Goal: Task Accomplishment & Management: Use online tool/utility

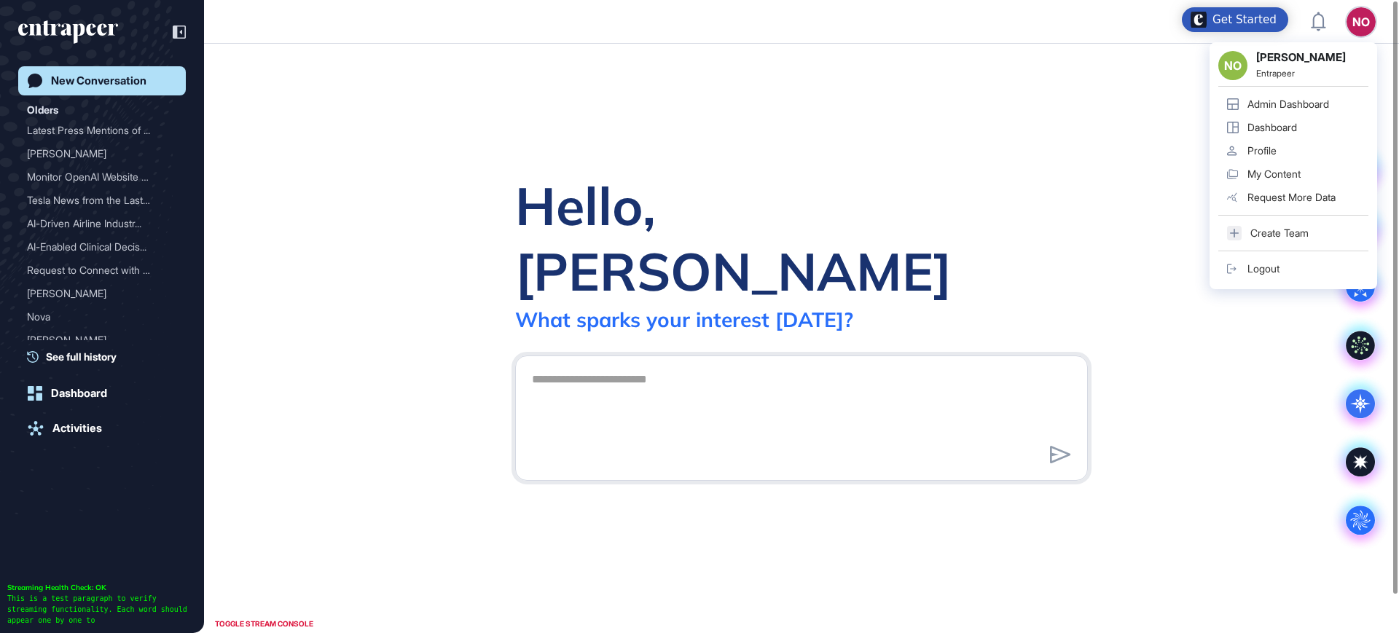
click at [1329, 101] on div "Admin Dashboard" at bounding box center [1288, 104] width 82 height 12
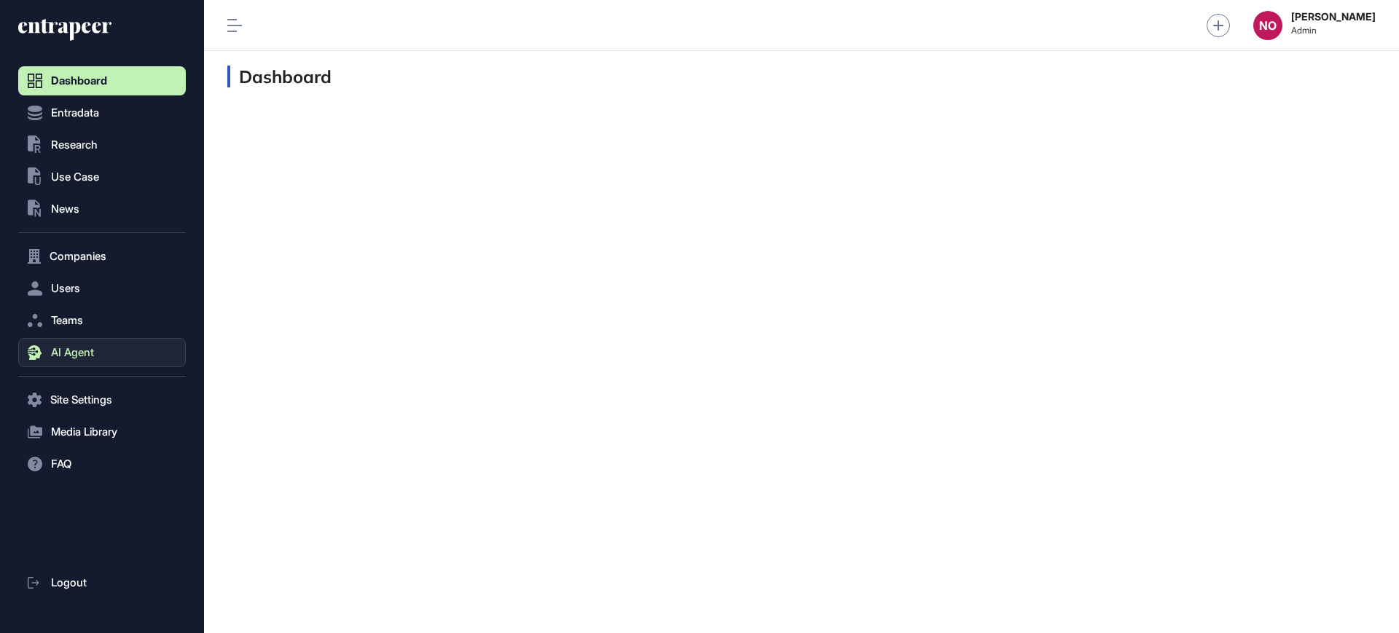
scroll to position [1, 1]
click at [91, 351] on span "AI Agent" at bounding box center [72, 353] width 43 height 12
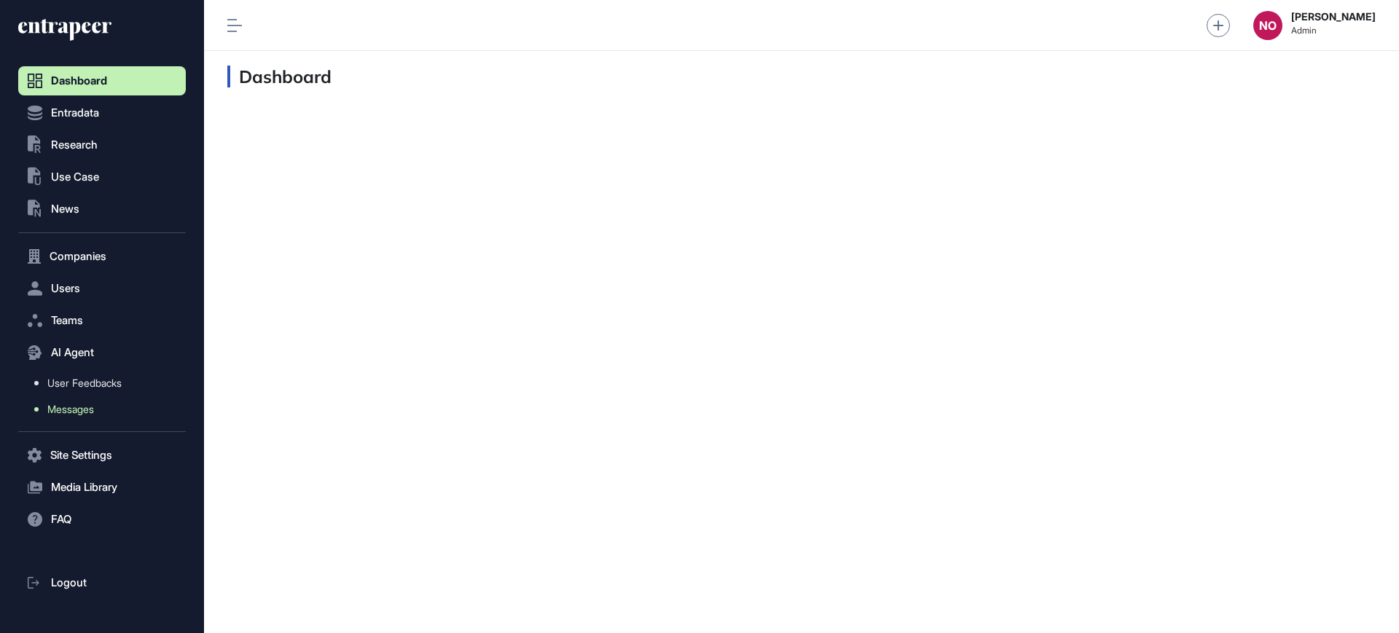
click at [89, 407] on span "Messages" at bounding box center [70, 410] width 47 height 12
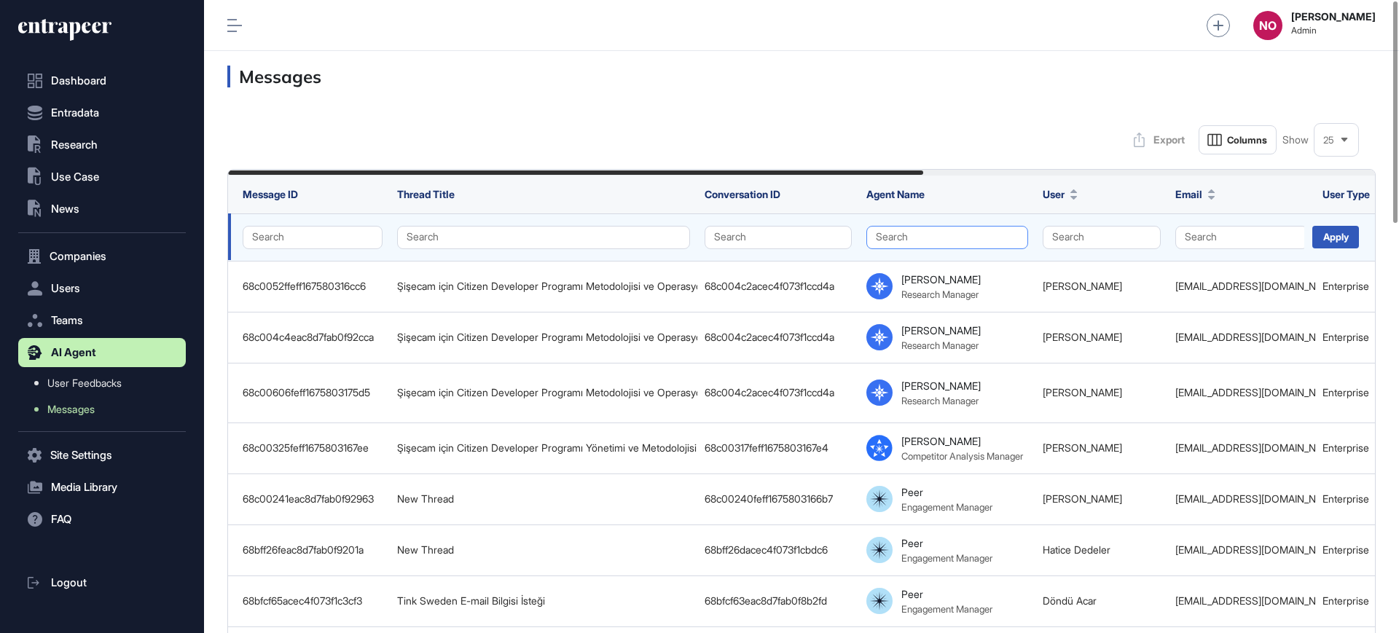
click at [914, 238] on button "Search" at bounding box center [947, 237] width 162 height 23
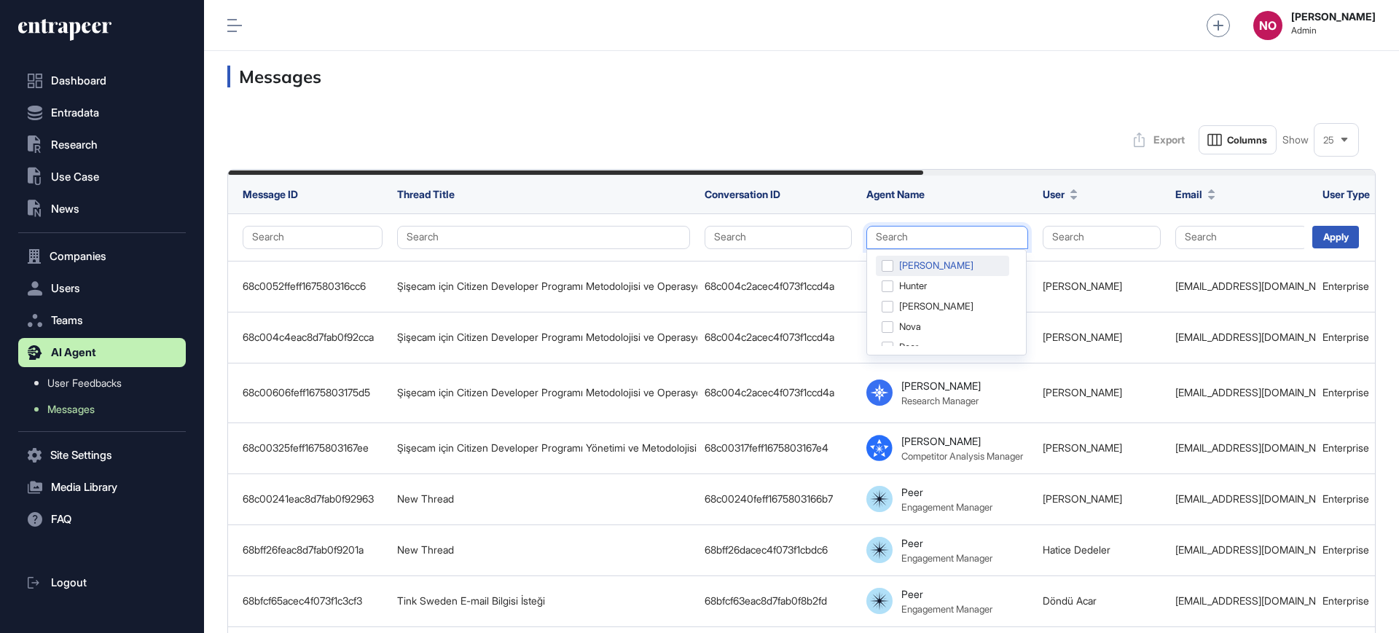
click at [917, 267] on div "[PERSON_NAME]" at bounding box center [942, 266] width 133 height 20
click at [1325, 237] on div "Apply" at bounding box center [1335, 237] width 47 height 23
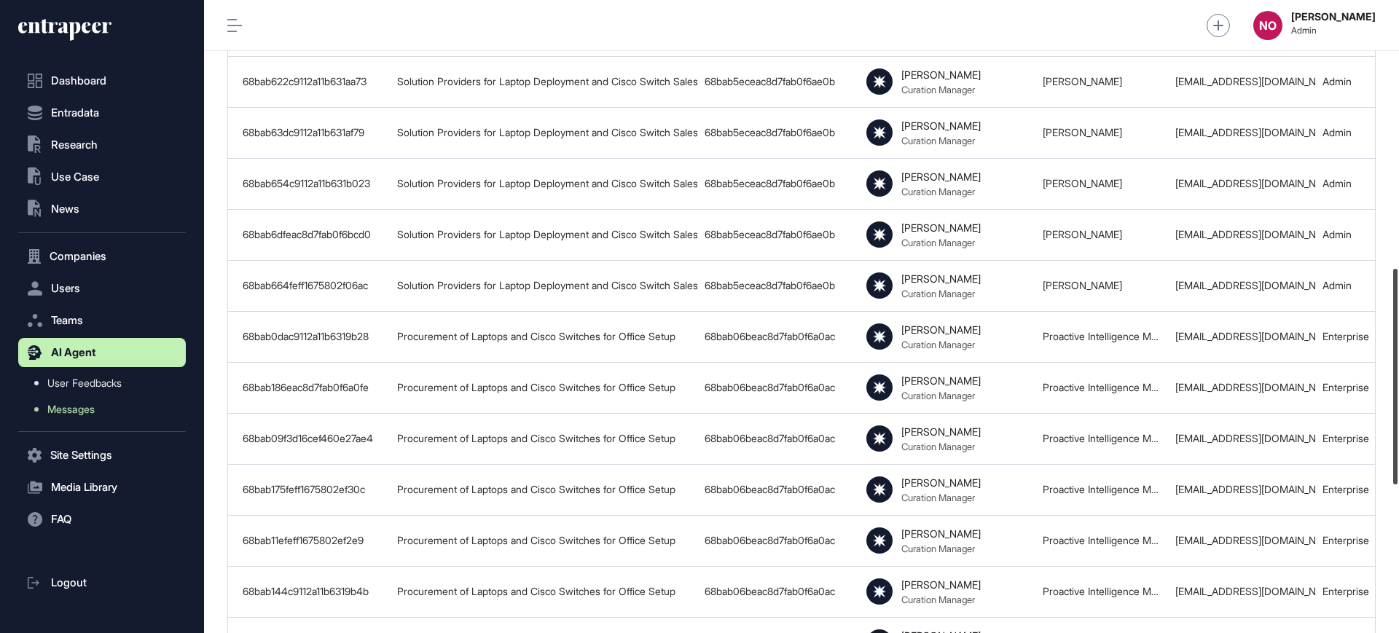
scroll to position [785, 0]
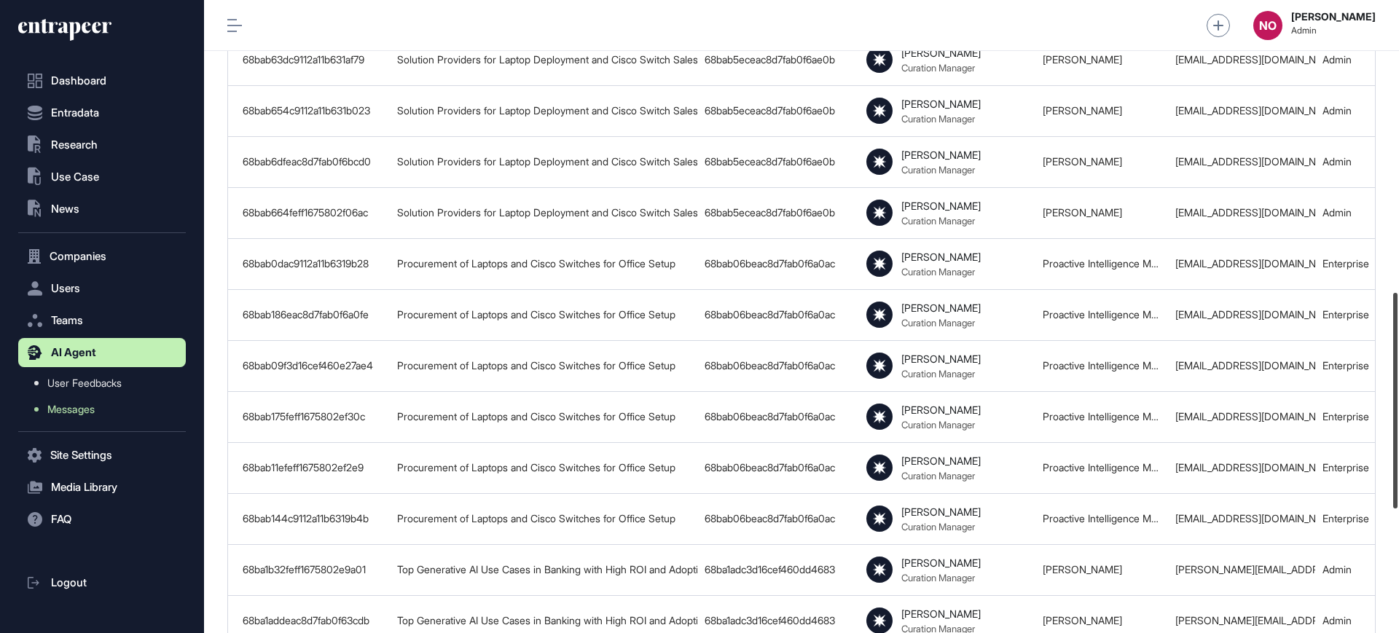
drag, startPoint x: 1398, startPoint y: 168, endPoint x: 1396, endPoint y: 442, distance: 274.0
click at [1397, 454] on div at bounding box center [1395, 401] width 4 height 216
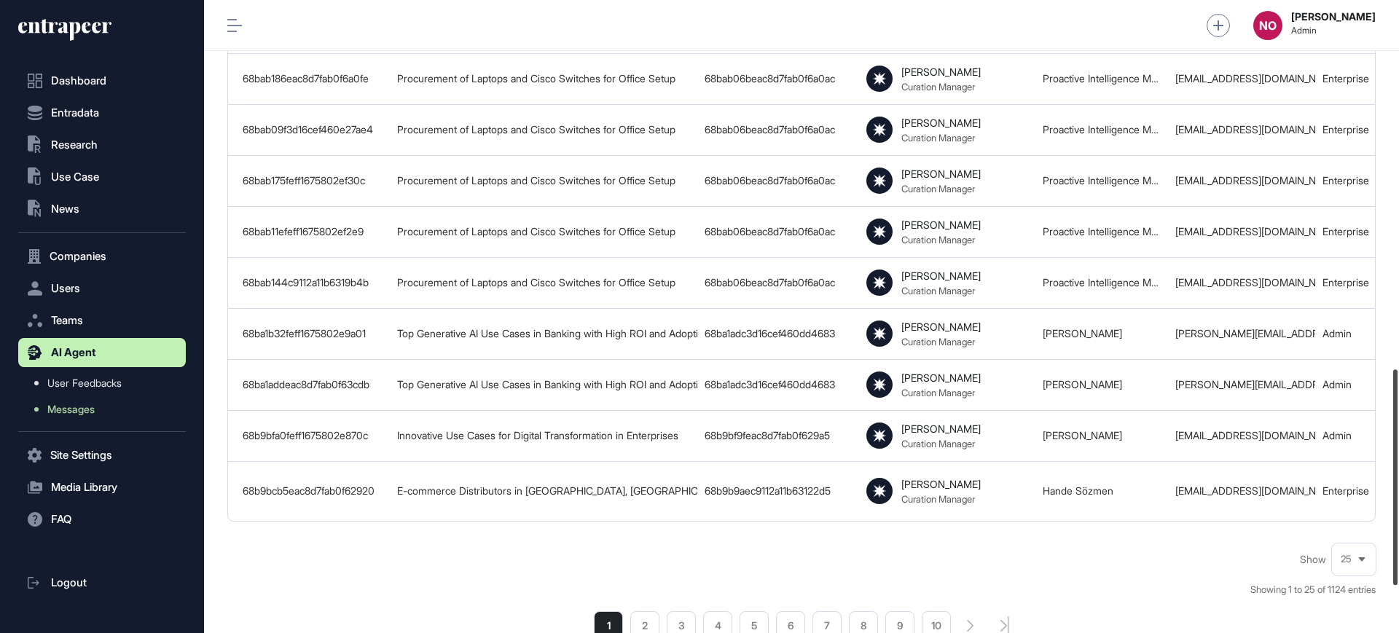
scroll to position [1079, 0]
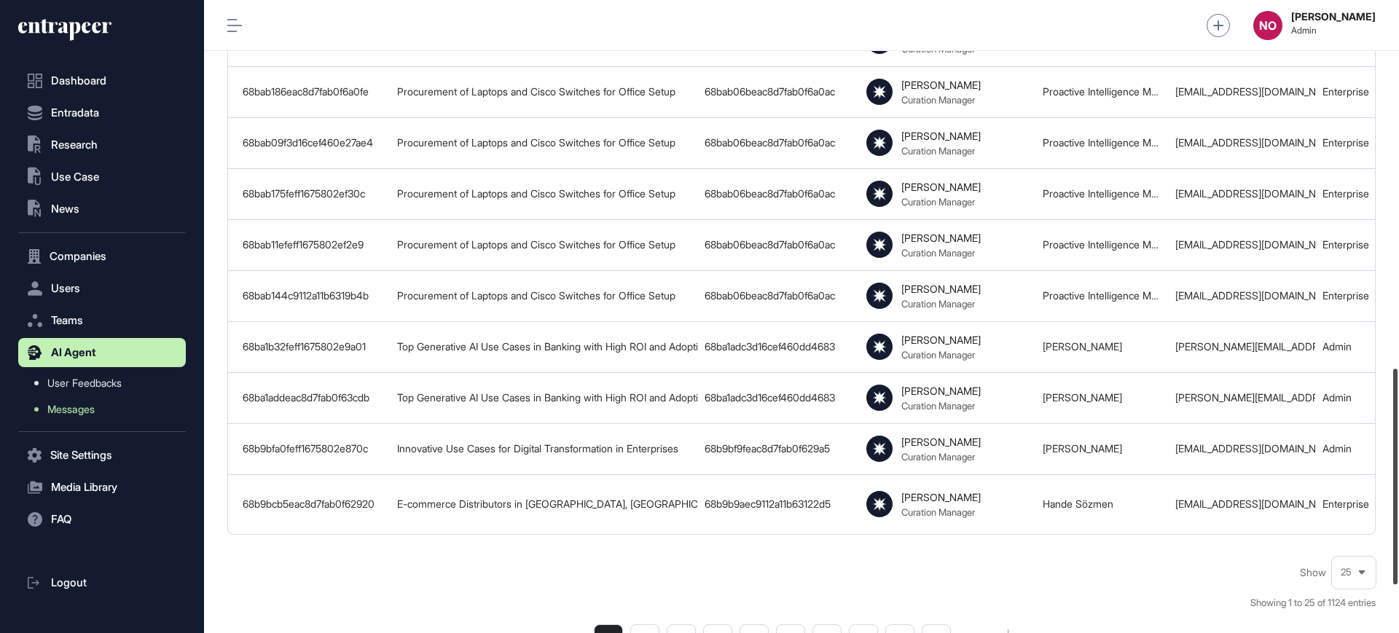
drag, startPoint x: 1398, startPoint y: 395, endPoint x: 1398, endPoint y: 473, distance: 78.0
click at [1397, 473] on div at bounding box center [1395, 477] width 4 height 216
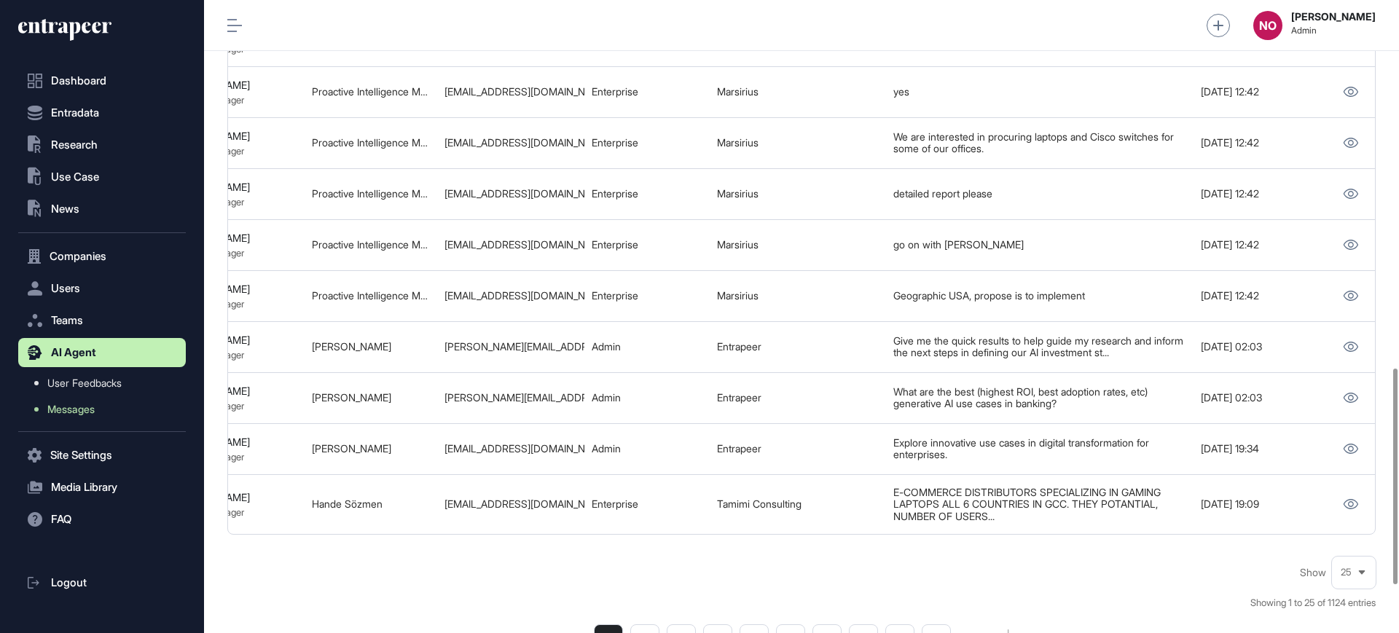
scroll to position [0, 745]
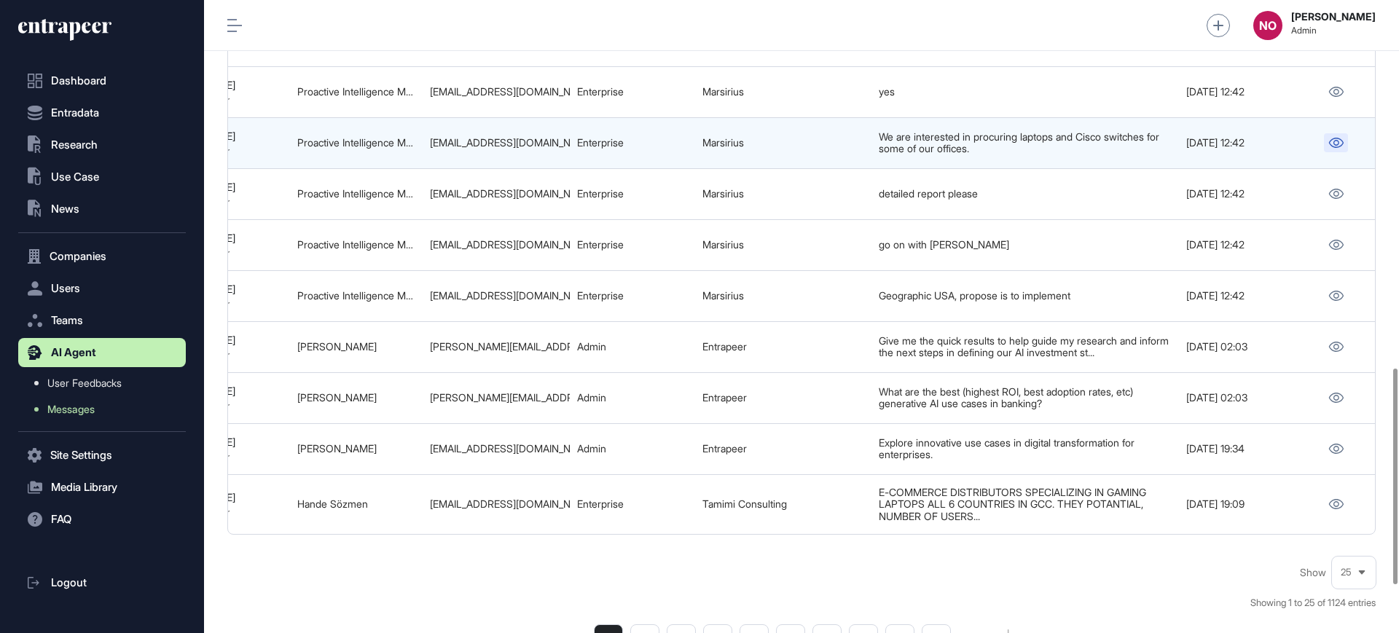
click at [1341, 140] on icon at bounding box center [1336, 143] width 15 height 10
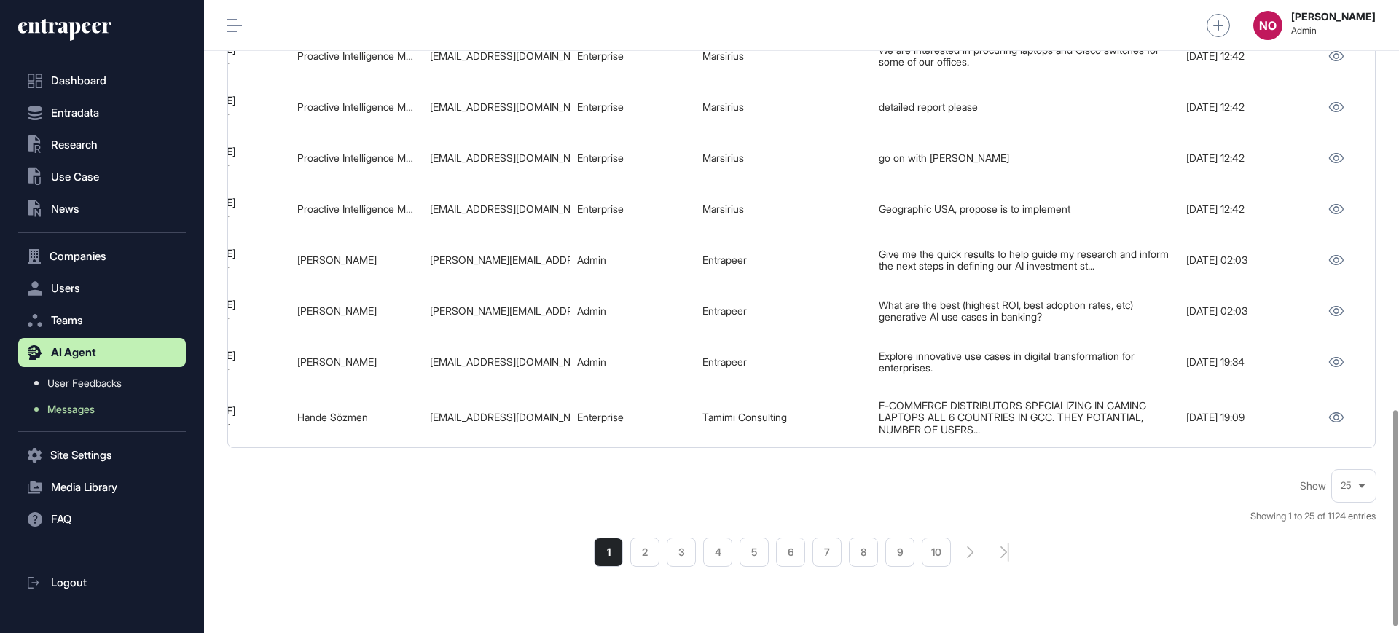
scroll to position [1218, 0]
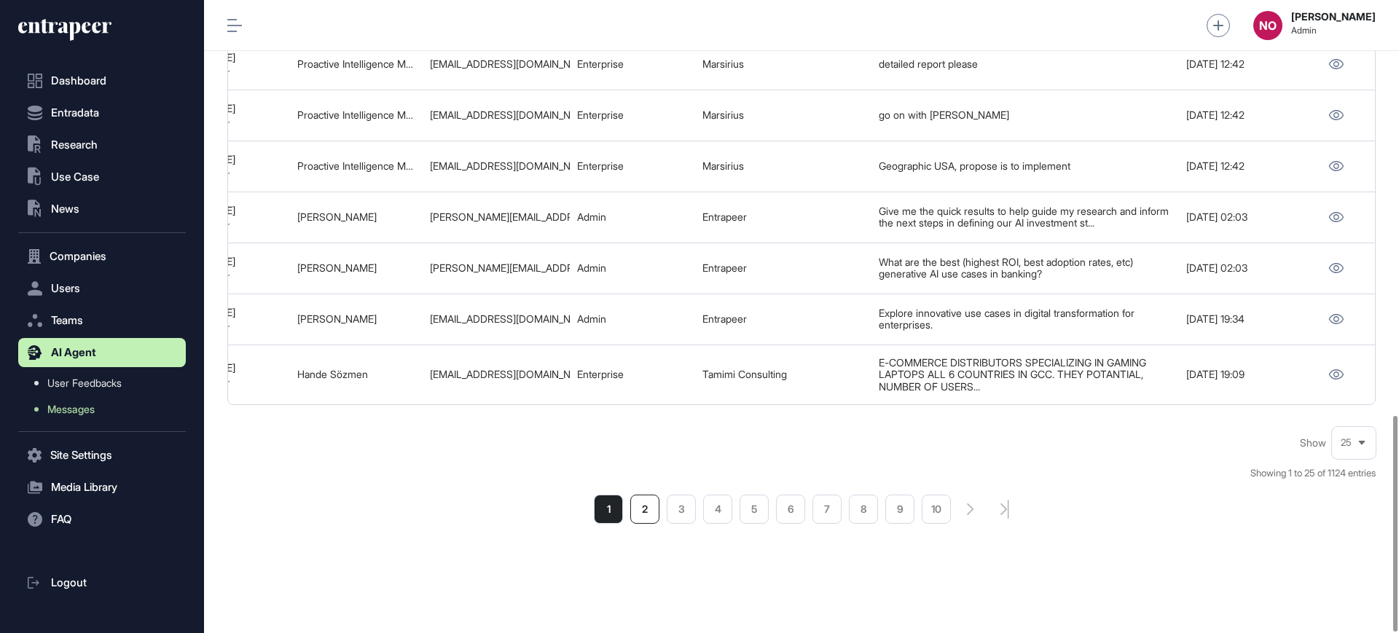
click at [648, 514] on li "2" at bounding box center [644, 509] width 29 height 29
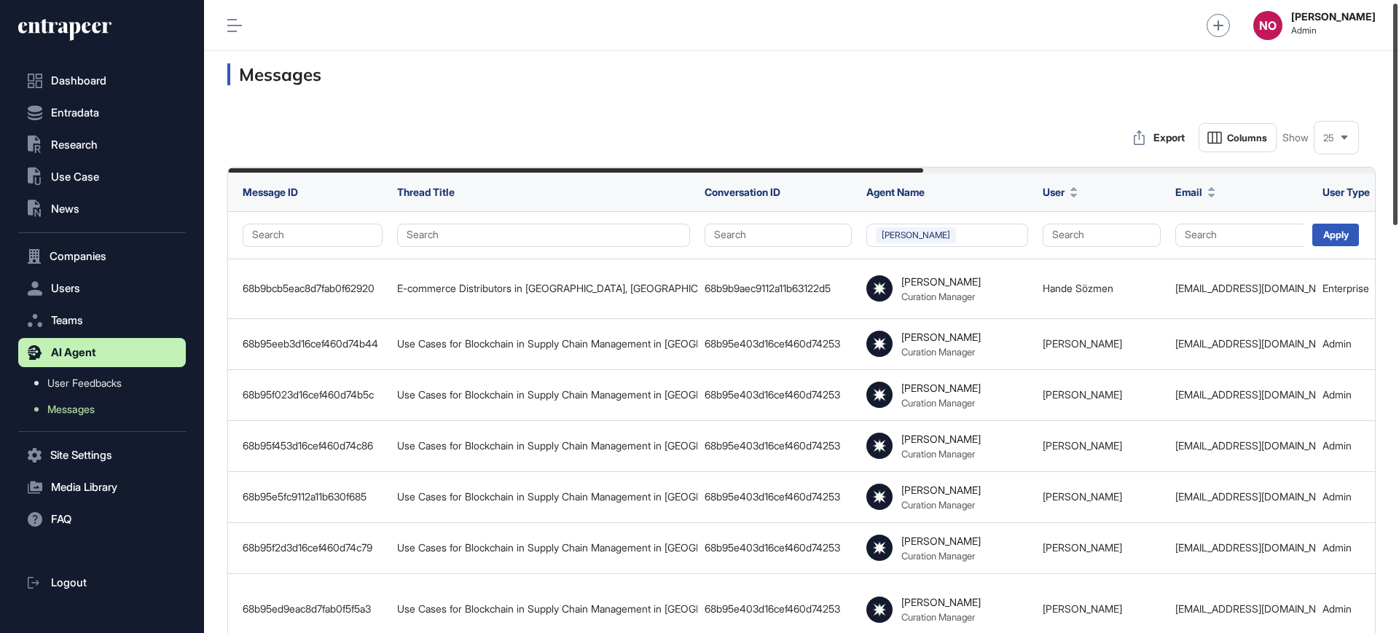
scroll to position [7, 0]
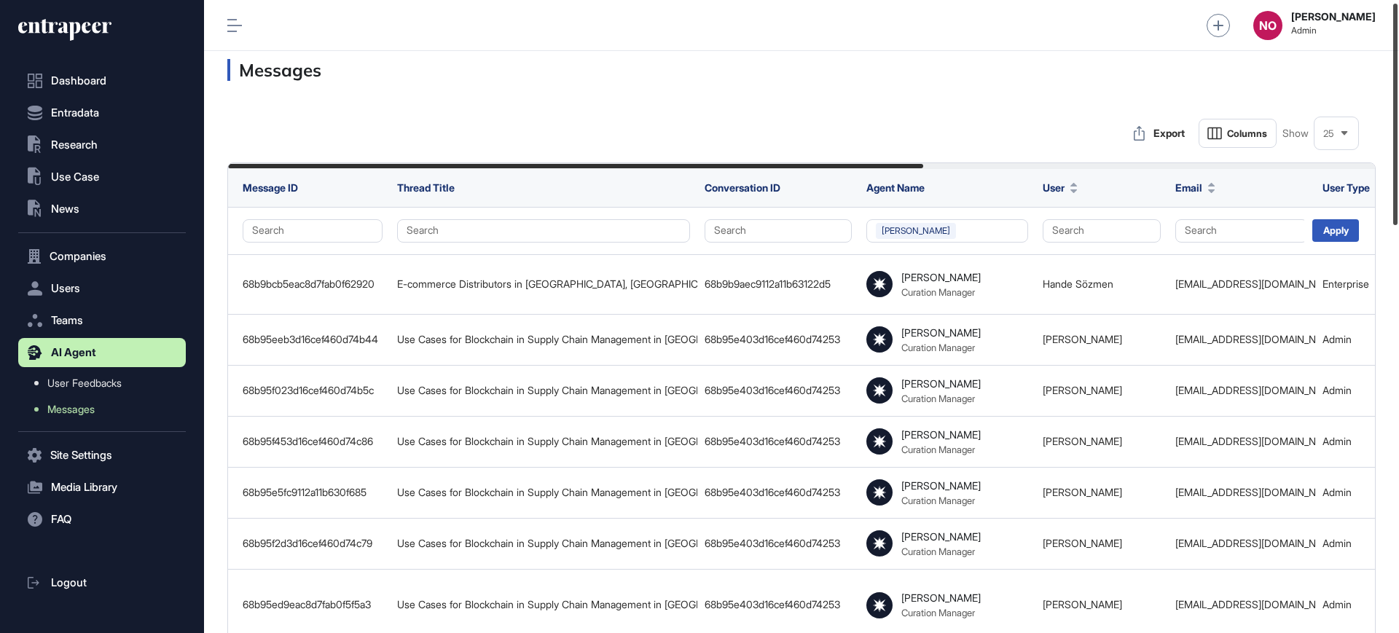
click at [1397, 184] on div at bounding box center [1395, 114] width 4 height 221
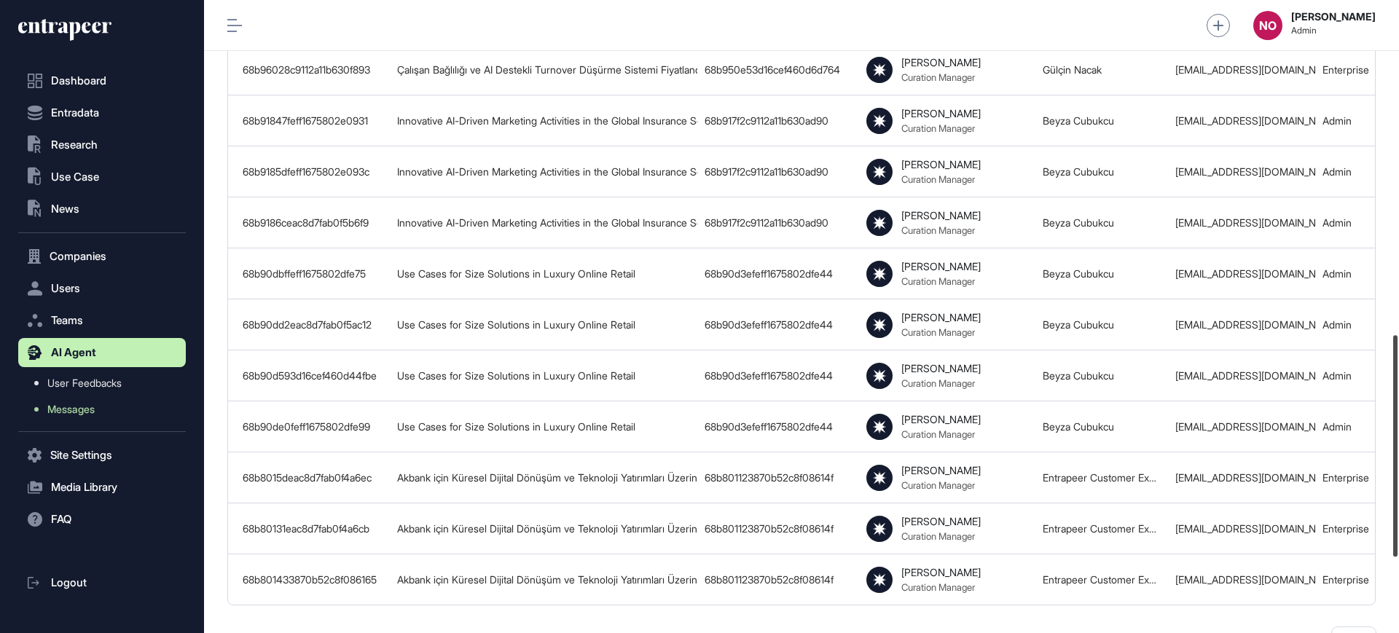
scroll to position [970, 0]
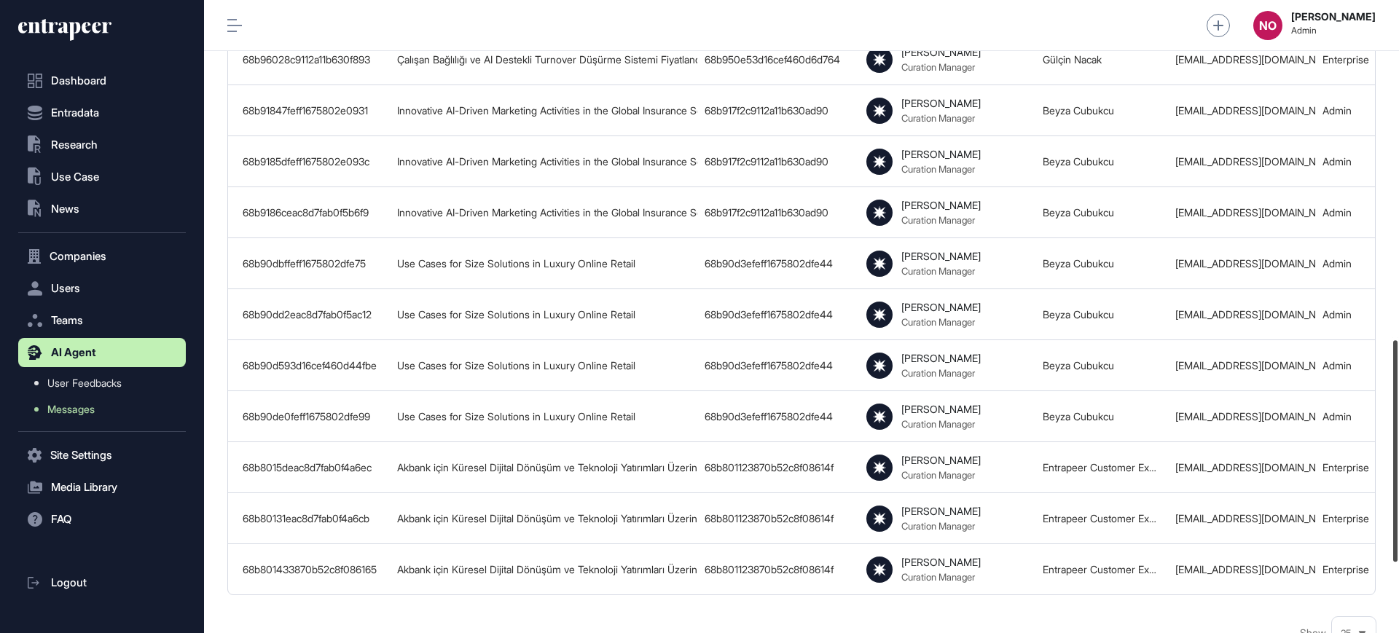
drag, startPoint x: 1398, startPoint y: 116, endPoint x: 1394, endPoint y: 452, distance: 336.6
click at [1394, 452] on div at bounding box center [1395, 450] width 4 height 221
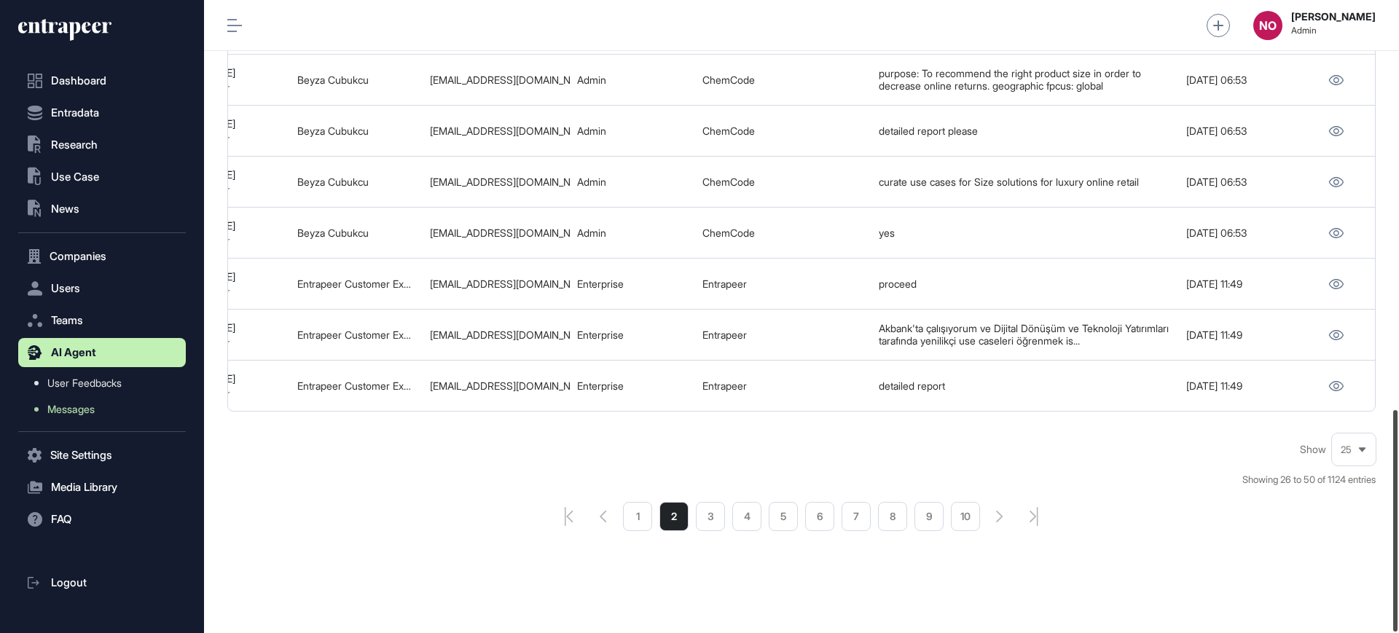
scroll to position [1171, 0]
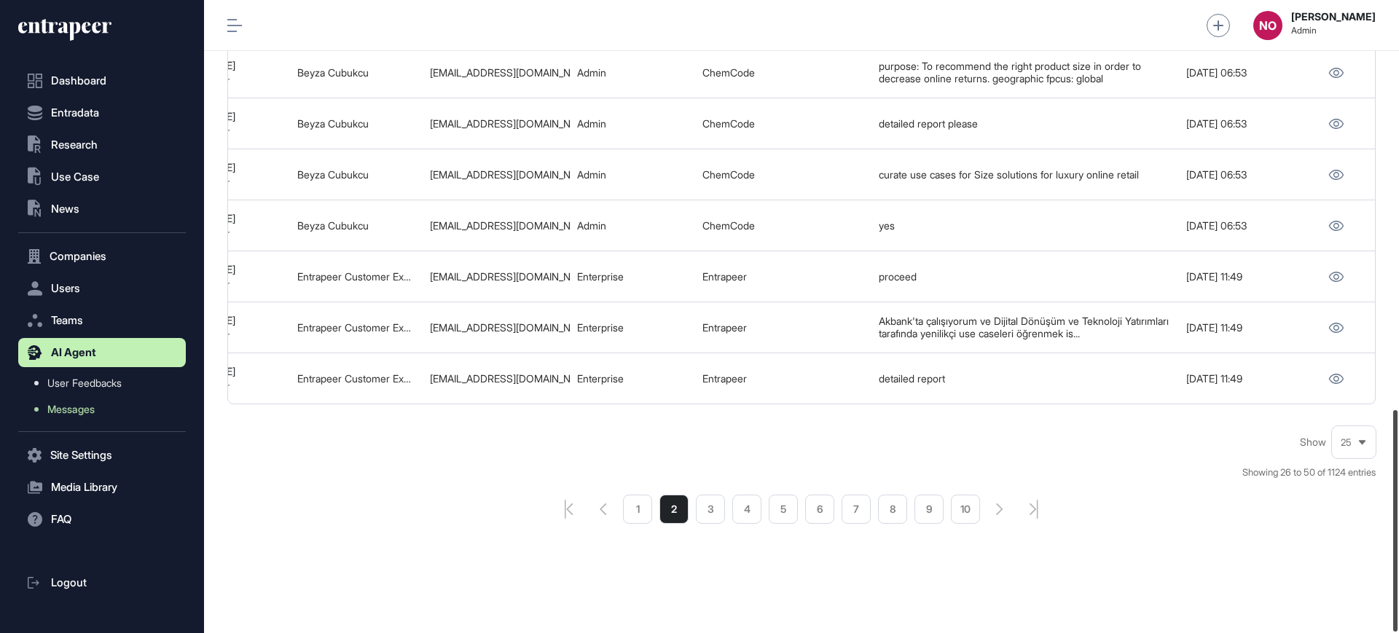
drag, startPoint x: 1398, startPoint y: 496, endPoint x: 1398, endPoint y: 558, distance: 61.9
click at [1397, 558] on div at bounding box center [1395, 520] width 4 height 221
click at [705, 510] on li "3" at bounding box center [710, 509] width 29 height 29
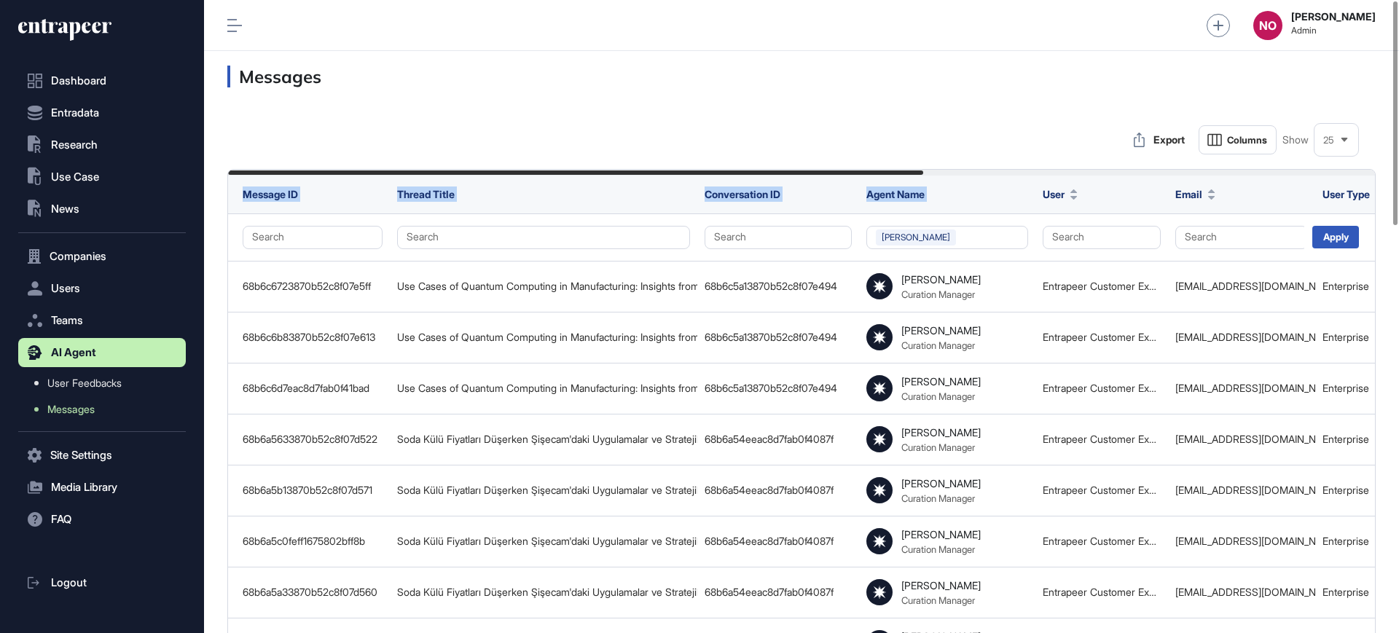
drag, startPoint x: 785, startPoint y: 168, endPoint x: 1038, endPoint y: 192, distance: 254.0
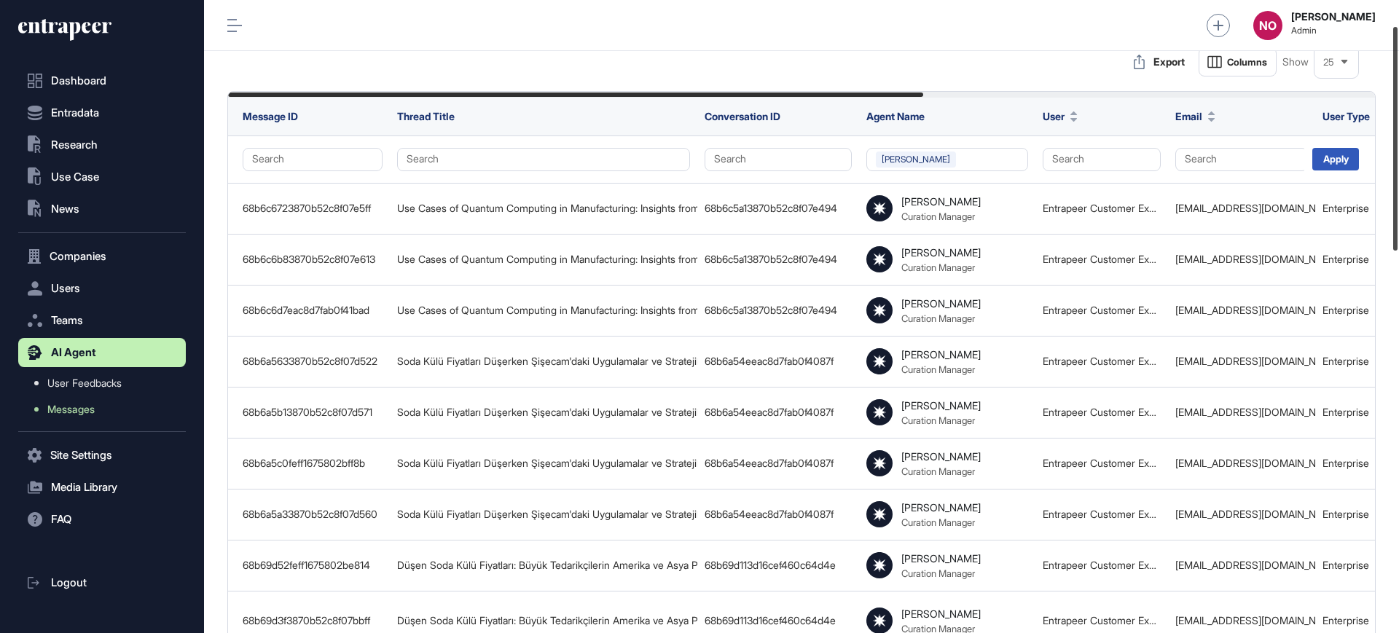
scroll to position [72, 0]
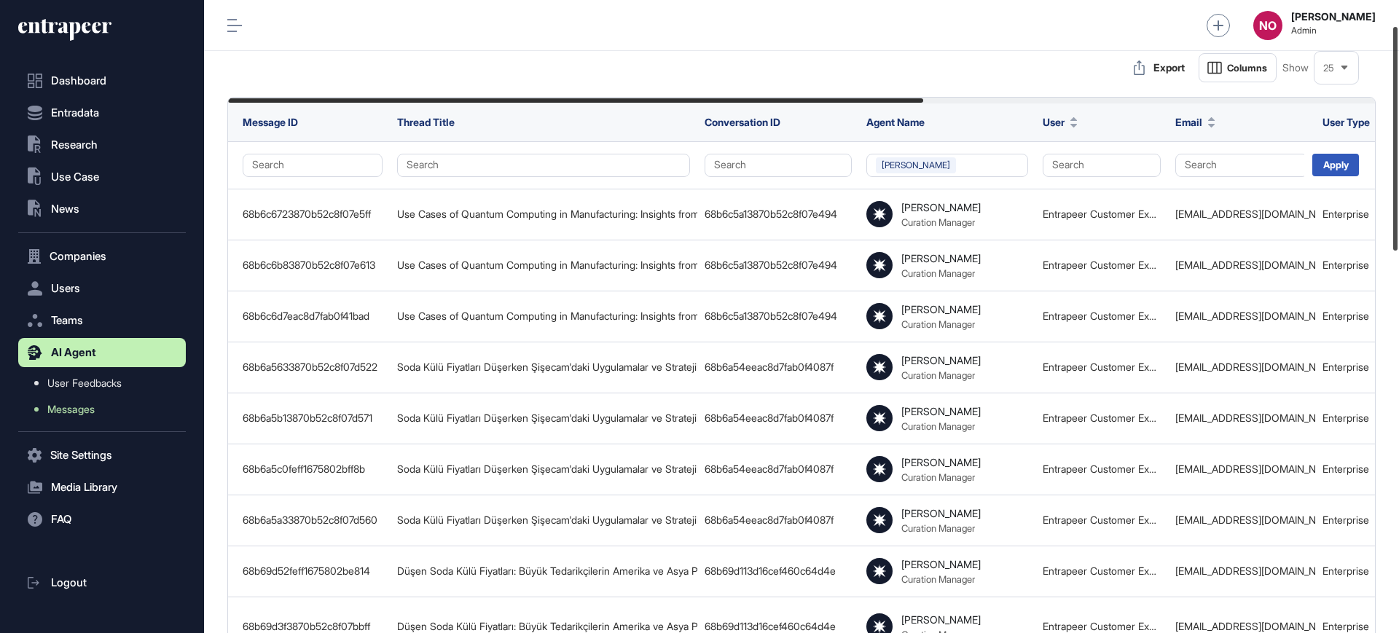
drag, startPoint x: 1398, startPoint y: 143, endPoint x: 1398, endPoint y: 168, distance: 25.5
click at [1397, 168] on div at bounding box center [1395, 139] width 4 height 224
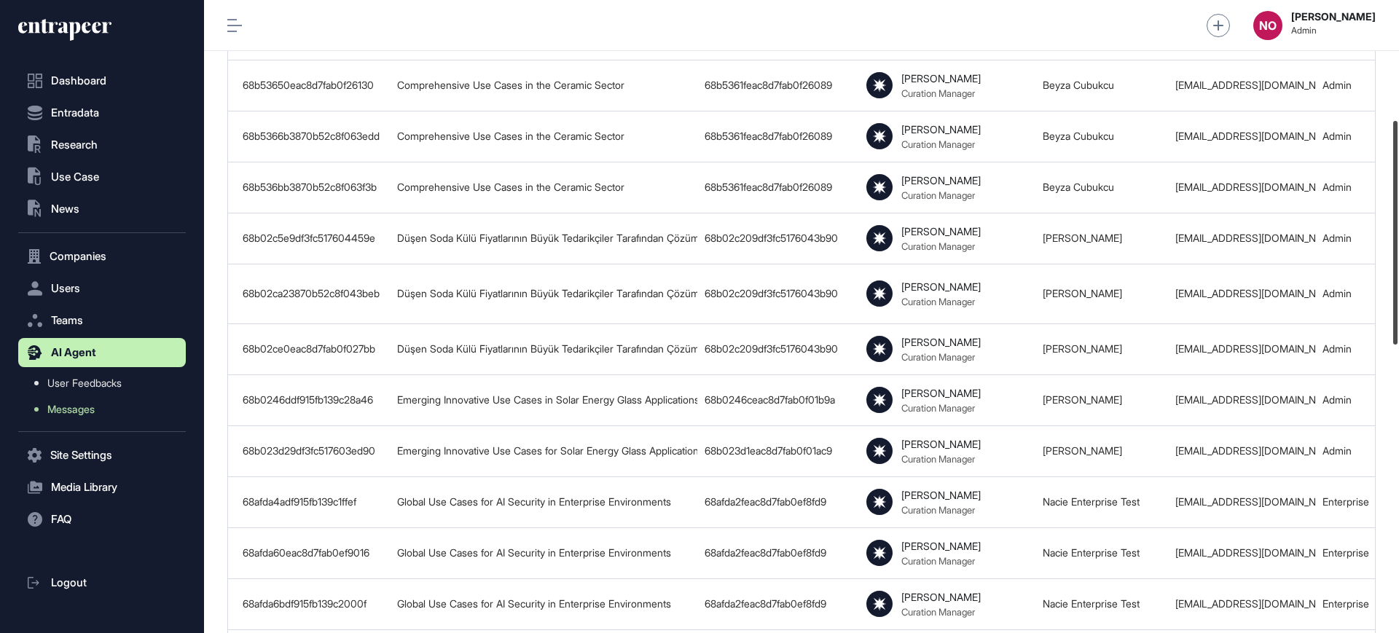
scroll to position [1150, 0]
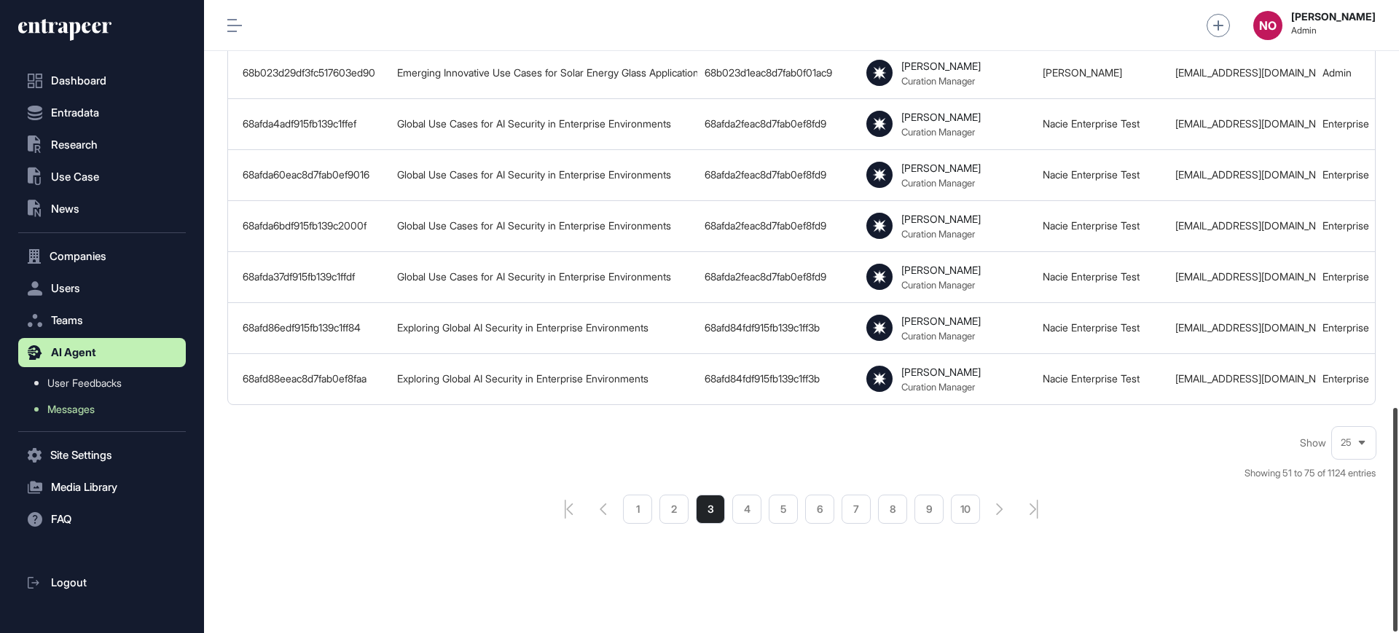
drag, startPoint x: 1398, startPoint y: 290, endPoint x: 1398, endPoint y: 646, distance: 355.6
click at [1398, 632] on html "Dashboard Entradata .st0{fill:currentColor} Research .st0{fill:currentColor} Us…" at bounding box center [699, 375] width 1399 height 750
click at [670, 510] on li "2" at bounding box center [673, 509] width 29 height 29
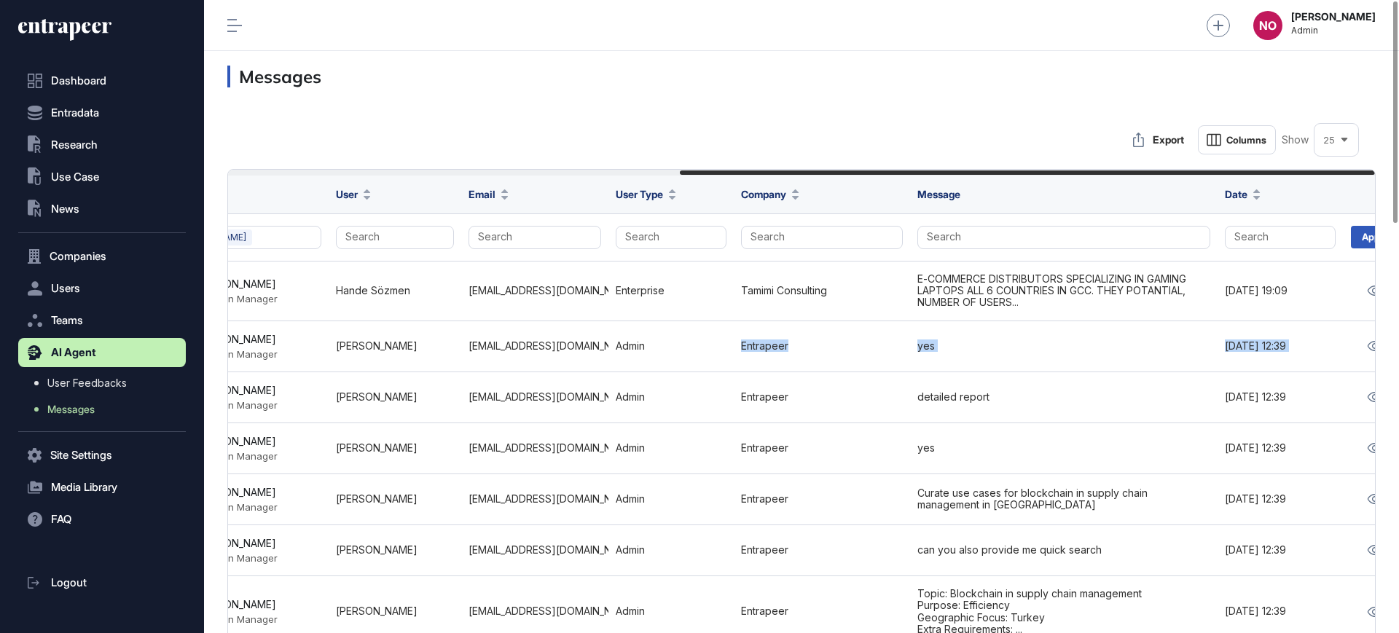
scroll to position [0, 745]
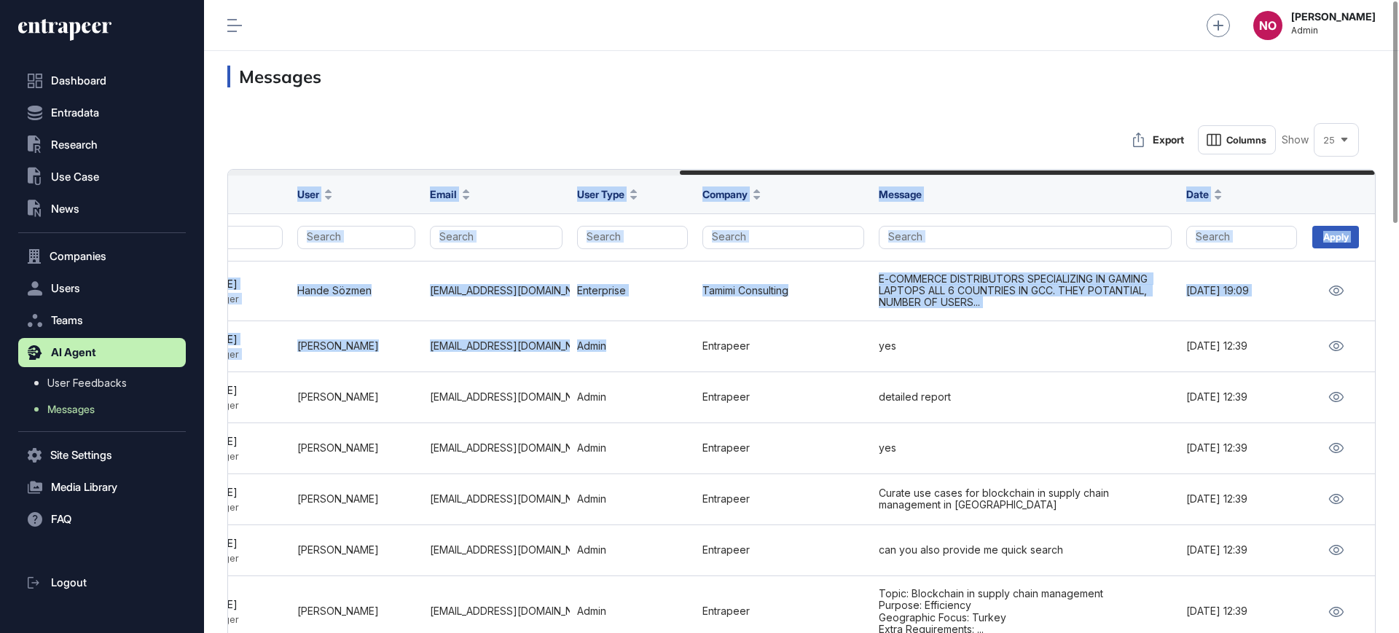
drag, startPoint x: 1357, startPoint y: 341, endPoint x: 1398, endPoint y: 337, distance: 41.8
drag, startPoint x: 1341, startPoint y: 349, endPoint x: 772, endPoint y: 125, distance: 611.7
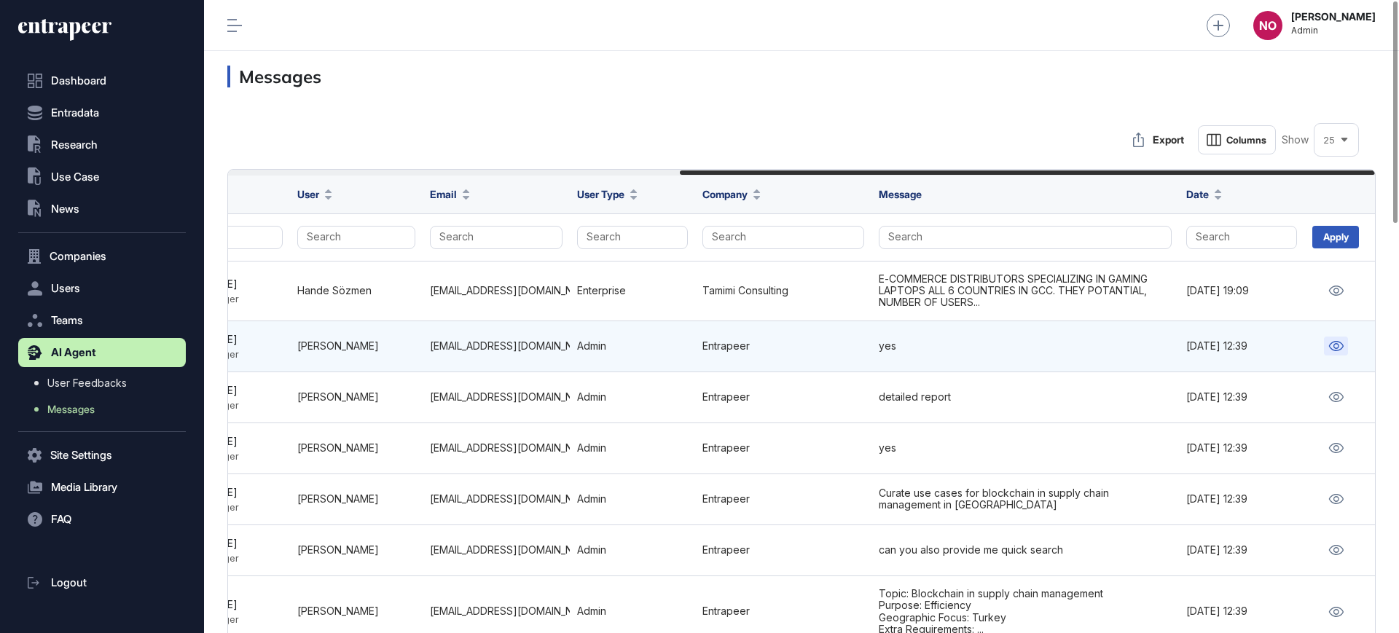
click at [1339, 347] on icon at bounding box center [1335, 346] width 15 height 10
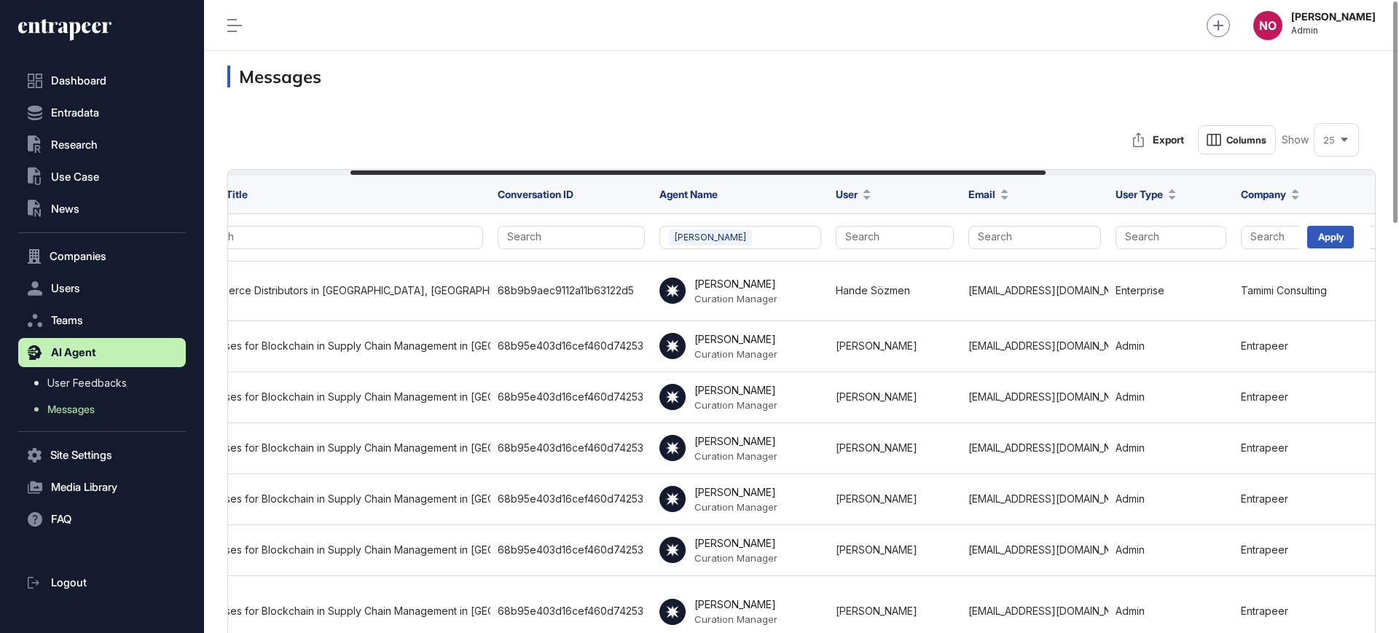
scroll to position [0, 202]
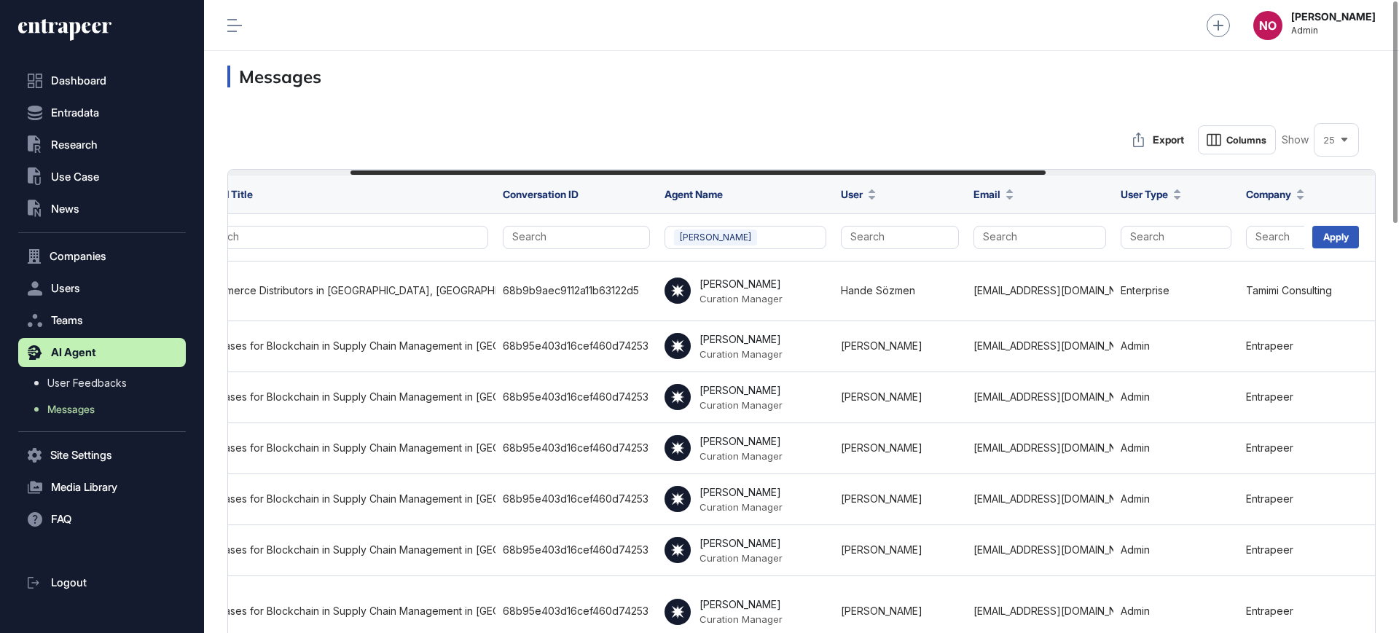
drag, startPoint x: 715, startPoint y: 173, endPoint x: 385, endPoint y: 159, distance: 329.6
click at [742, 237] on button "[PERSON_NAME]" at bounding box center [745, 237] width 162 height 23
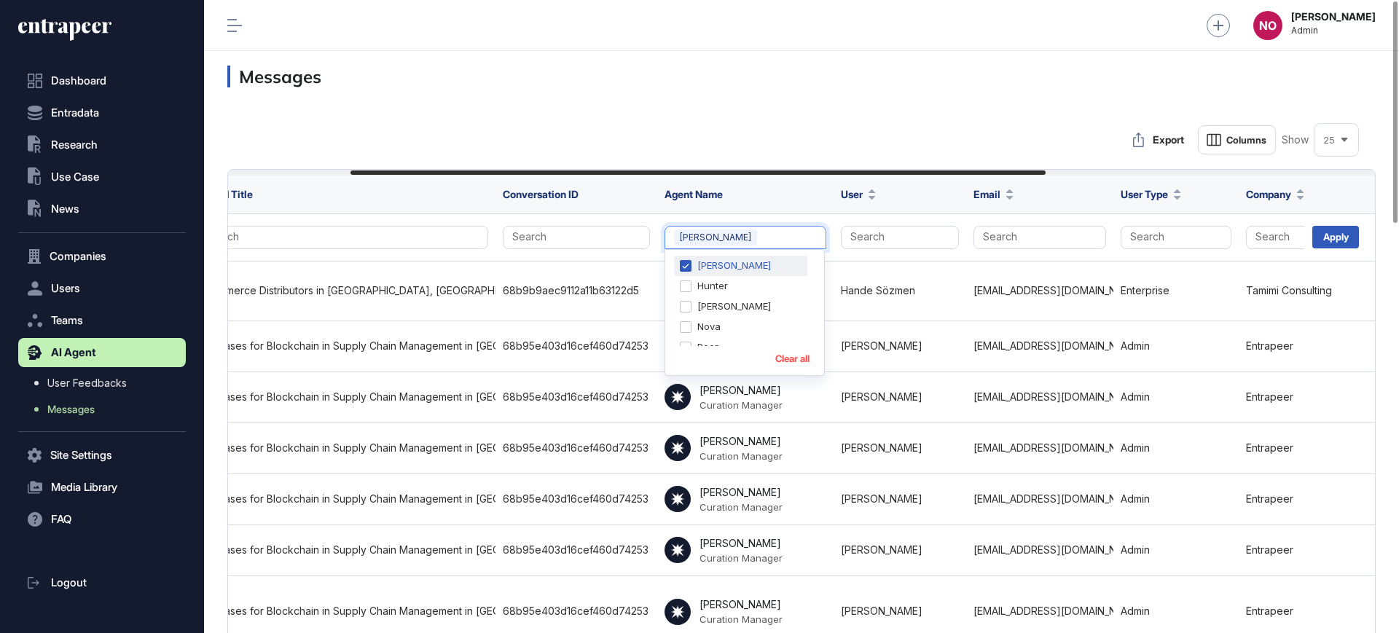
click at [695, 261] on div "[PERSON_NAME]" at bounding box center [740, 266] width 133 height 20
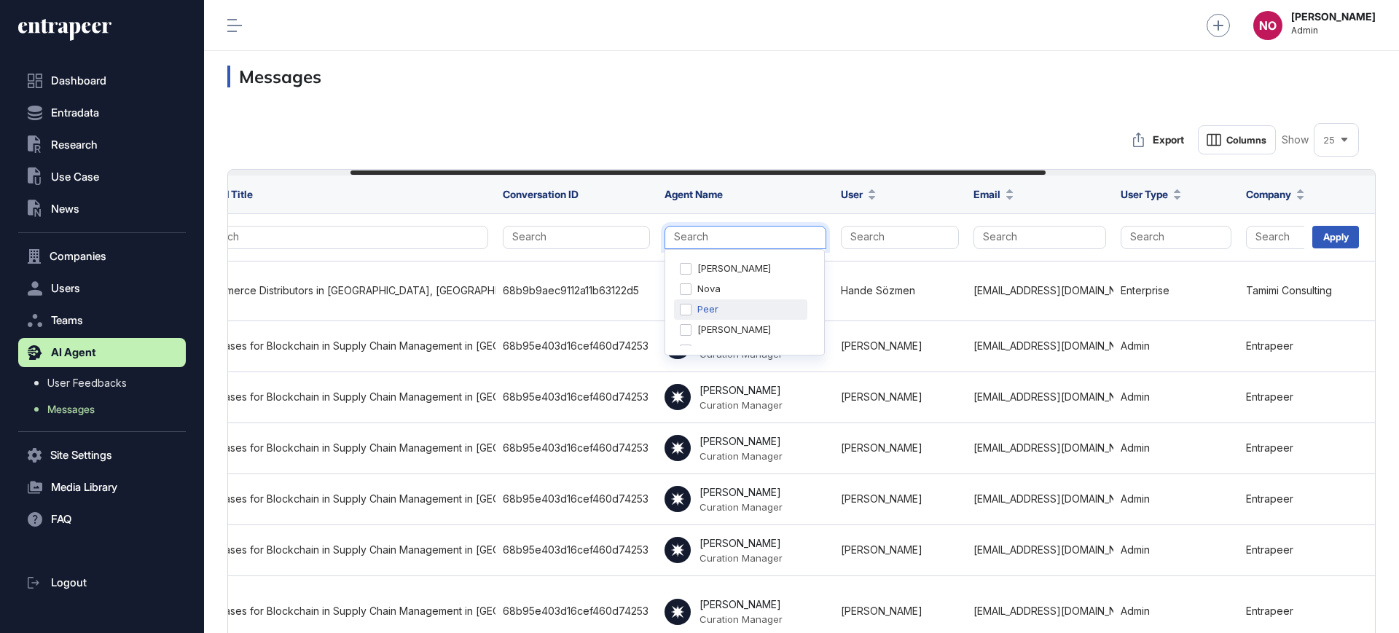
scroll to position [73, 0]
click at [687, 291] on div "[PERSON_NAME]" at bounding box center [740, 295] width 133 height 20
click at [780, 353] on button "Clear all" at bounding box center [792, 358] width 34 height 11
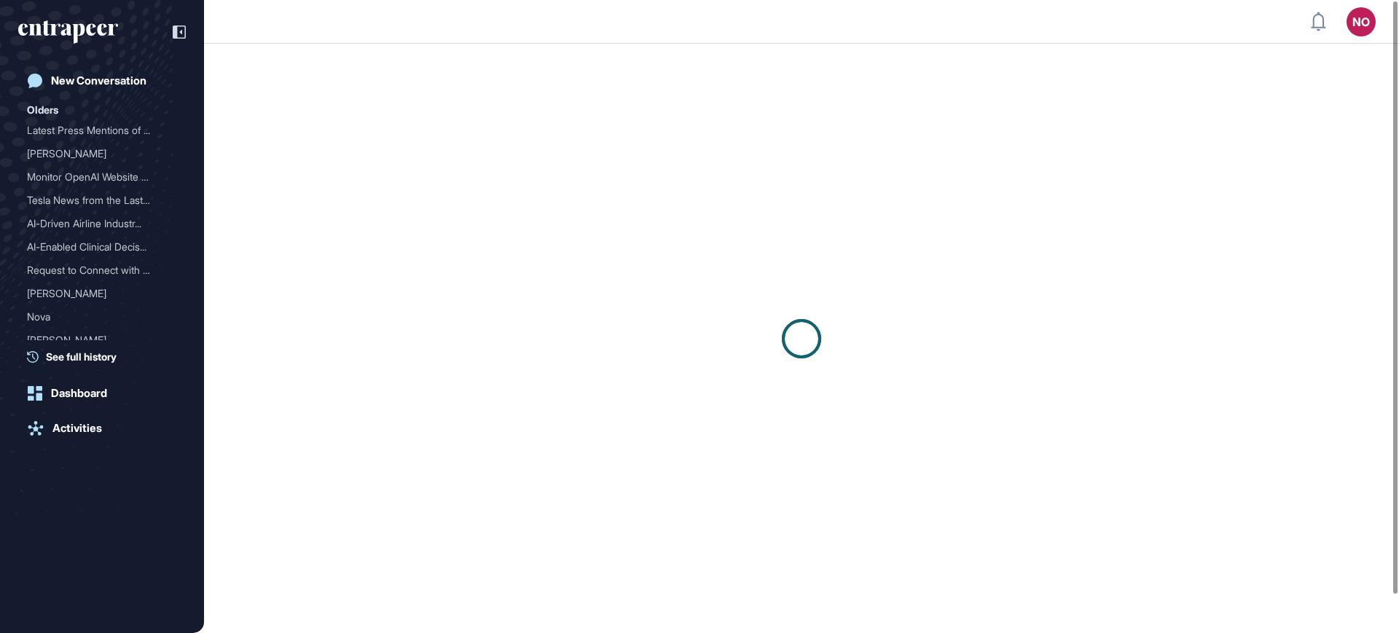
scroll to position [1, 1]
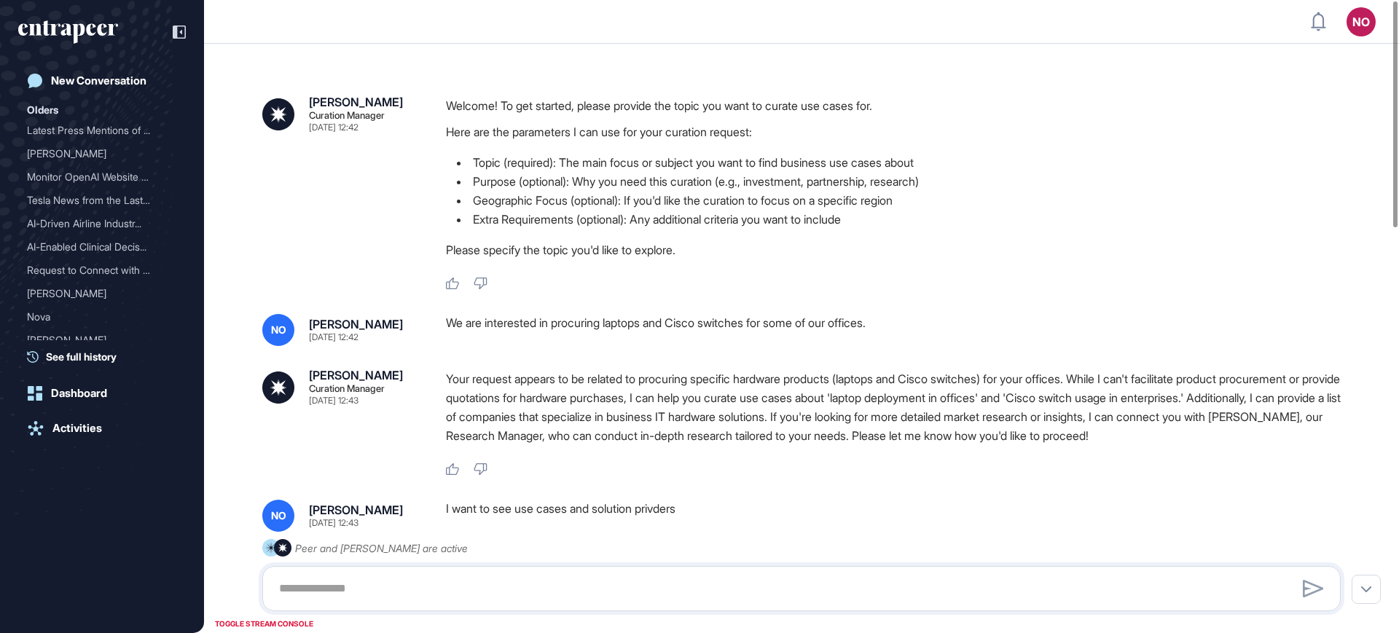
click at [495, 328] on div "We are interested in procuring laptops and Cisco switches for some of our offic…" at bounding box center [899, 330] width 906 height 32
copy div "We are interested in procuring laptops and Cisco switches for some of our offic…"
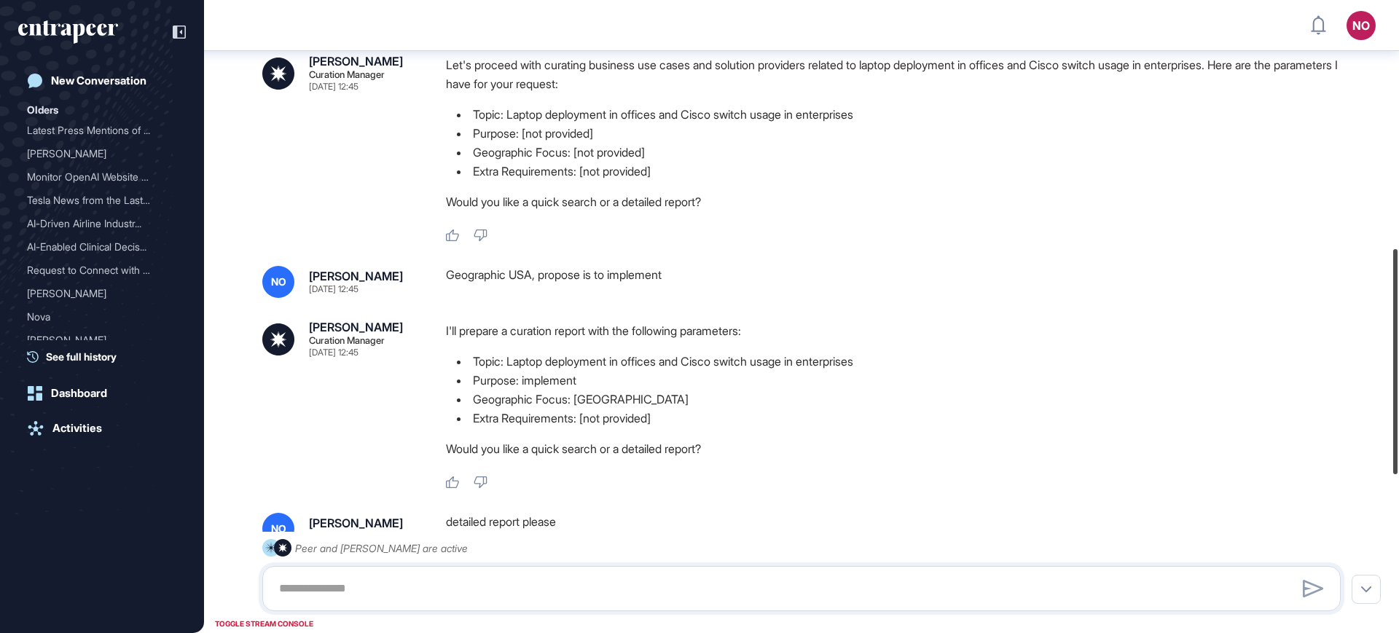
scroll to position [701, 0]
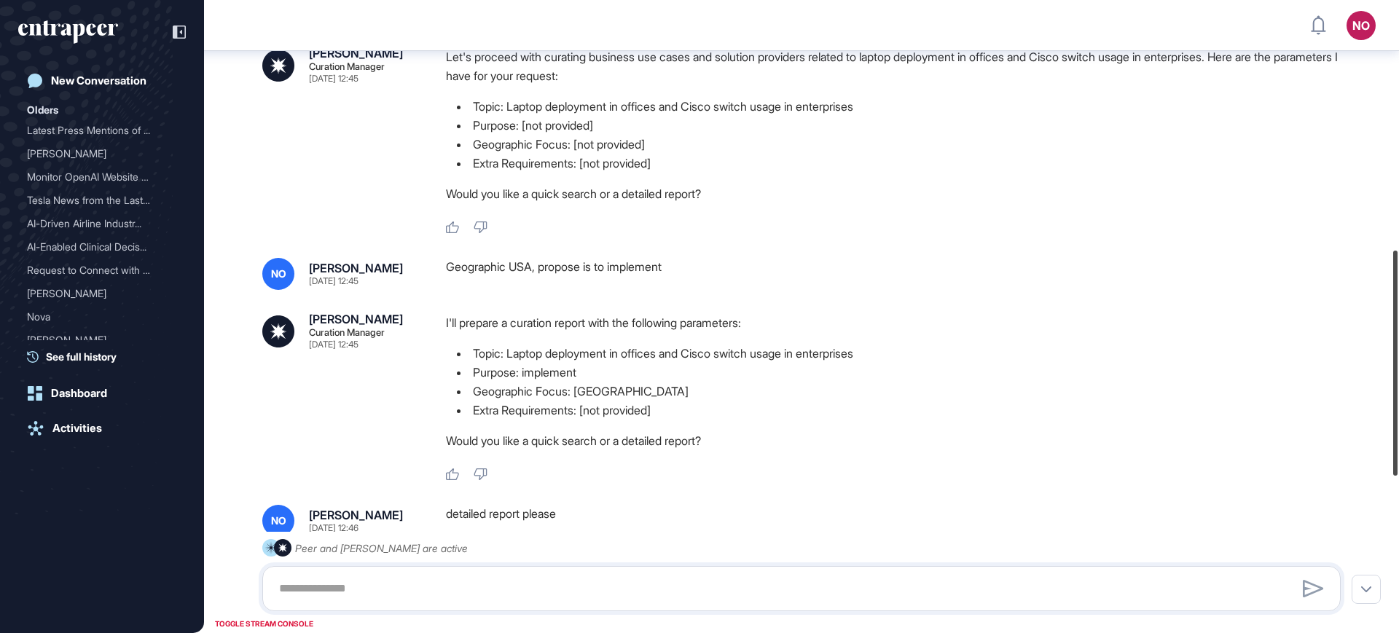
drag, startPoint x: 1397, startPoint y: 155, endPoint x: 1396, endPoint y: 405, distance: 249.9
click at [1396, 405] on div at bounding box center [1395, 363] width 4 height 225
drag, startPoint x: 444, startPoint y: 270, endPoint x: 679, endPoint y: 256, distance: 235.0
click at [679, 256] on div "Curie Curation Manager Sep 05, 2025 12:42 Welcome! To get started, please provi…" at bounding box center [801, 190] width 1195 height 1681
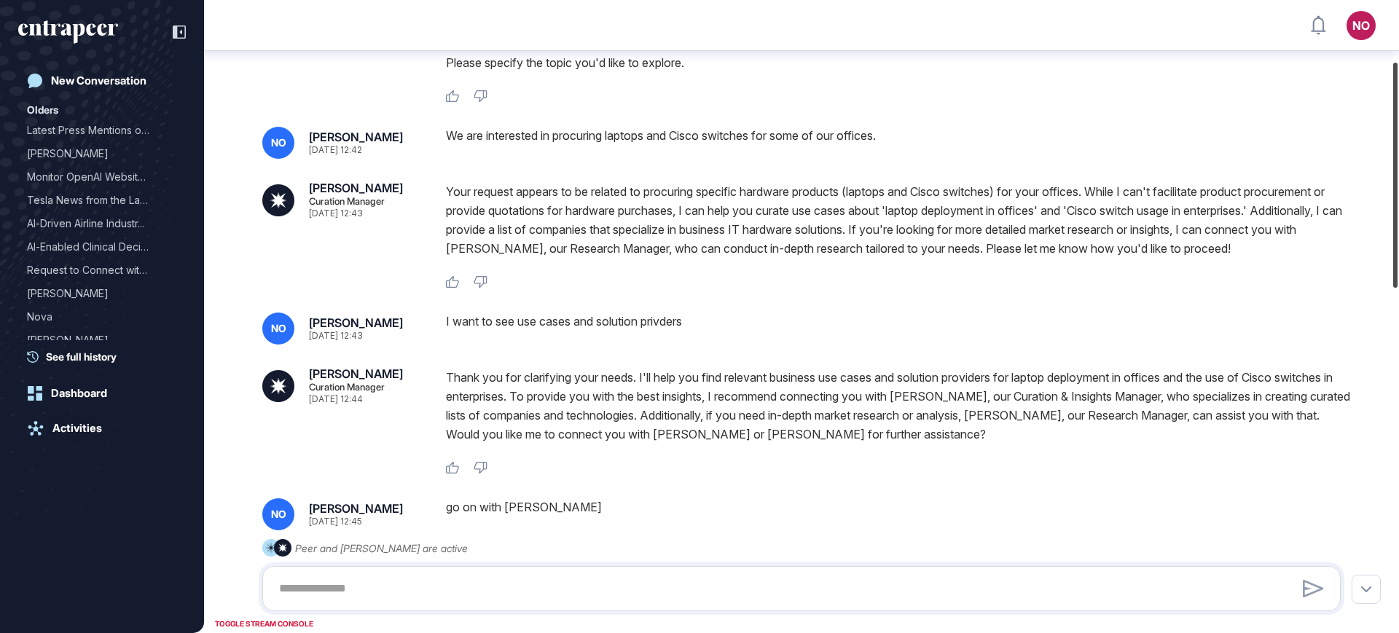
scroll to position [164, 0]
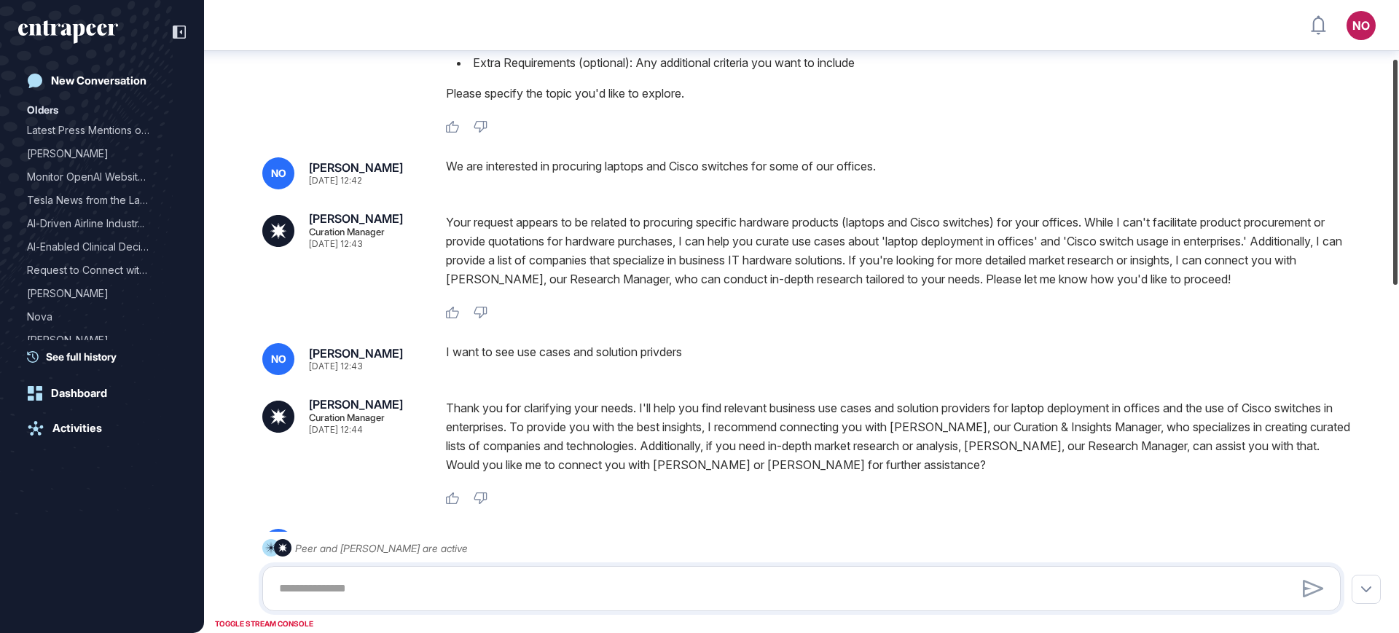
drag, startPoint x: 1398, startPoint y: 331, endPoint x: 1384, endPoint y: 140, distance: 191.4
click at [1384, 140] on div "NO Admin Dashboard Dashboard Profile My Content Request More Data New Conversat…" at bounding box center [699, 316] width 1399 height 633
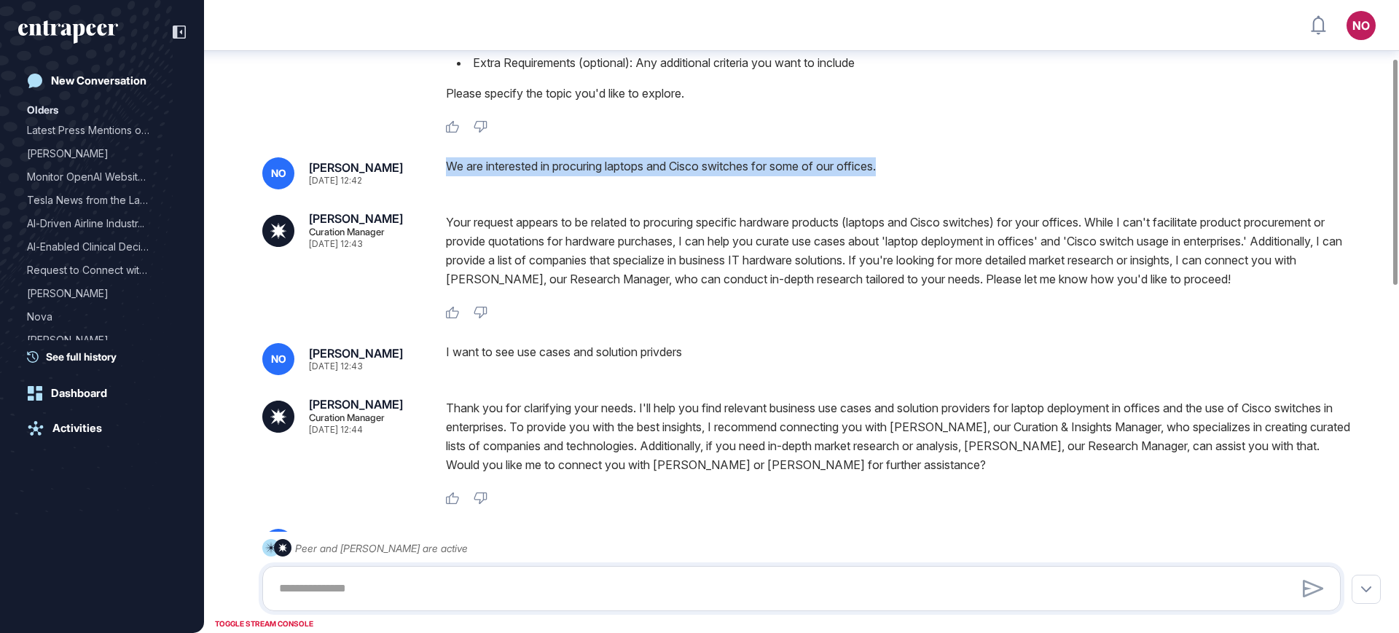
drag, startPoint x: 450, startPoint y: 165, endPoint x: 906, endPoint y: 168, distance: 456.1
click at [906, 168] on div "We are interested in procuring laptops and Cisco switches for some of our offic…" at bounding box center [899, 173] width 906 height 32
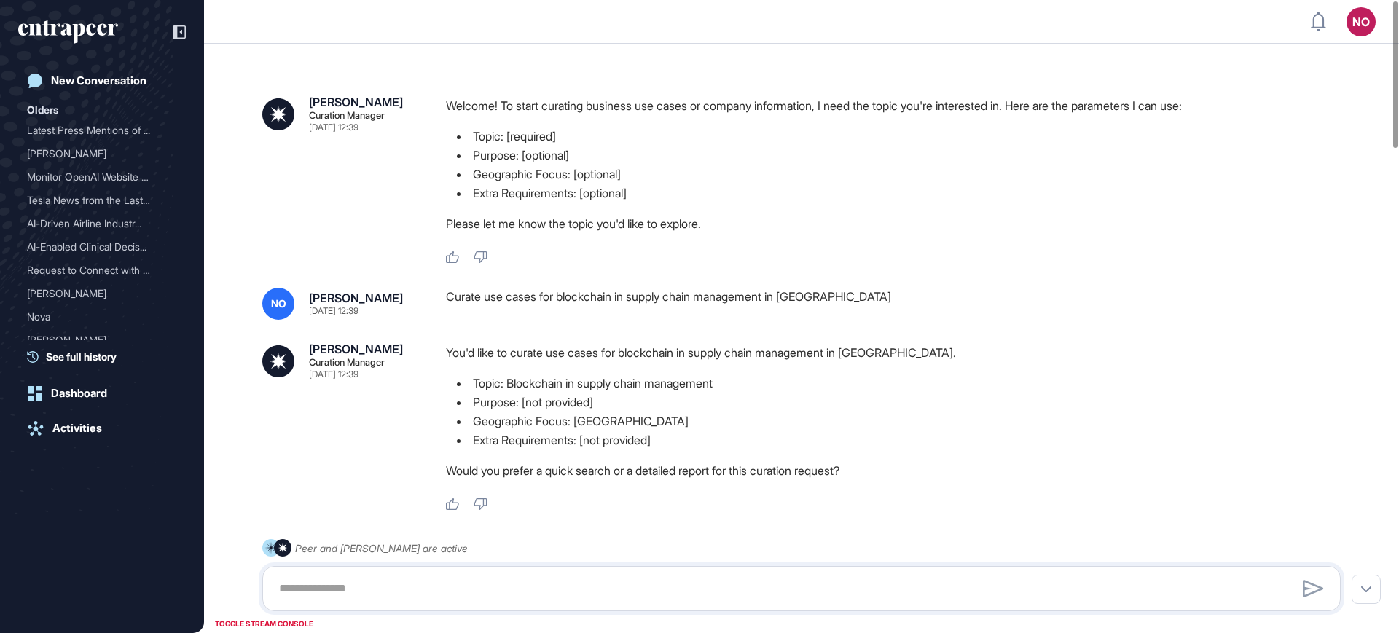
click at [591, 297] on div "Curate use cases for blockchain in supply chain management in Turkey" at bounding box center [899, 304] width 906 height 32
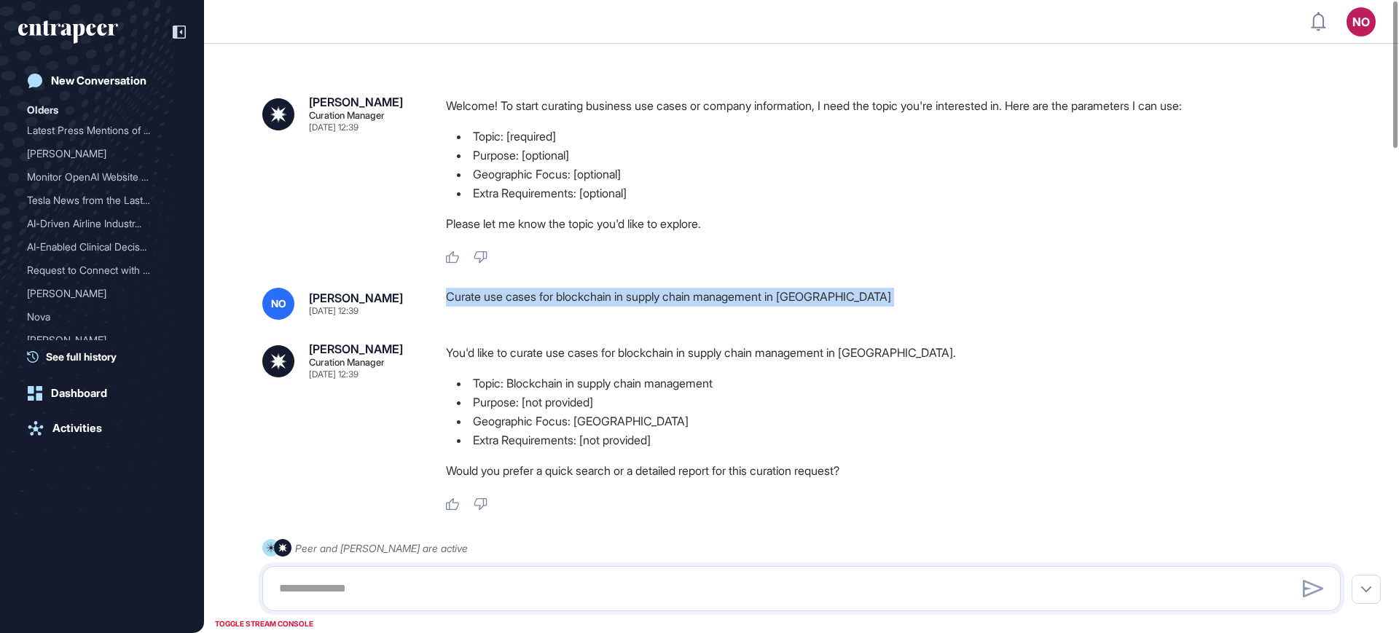
click at [591, 297] on div "Curate use cases for blockchain in supply chain management in Turkey" at bounding box center [899, 304] width 906 height 32
copy div "Curate use cases for blockchain in supply chain management in Turkey"
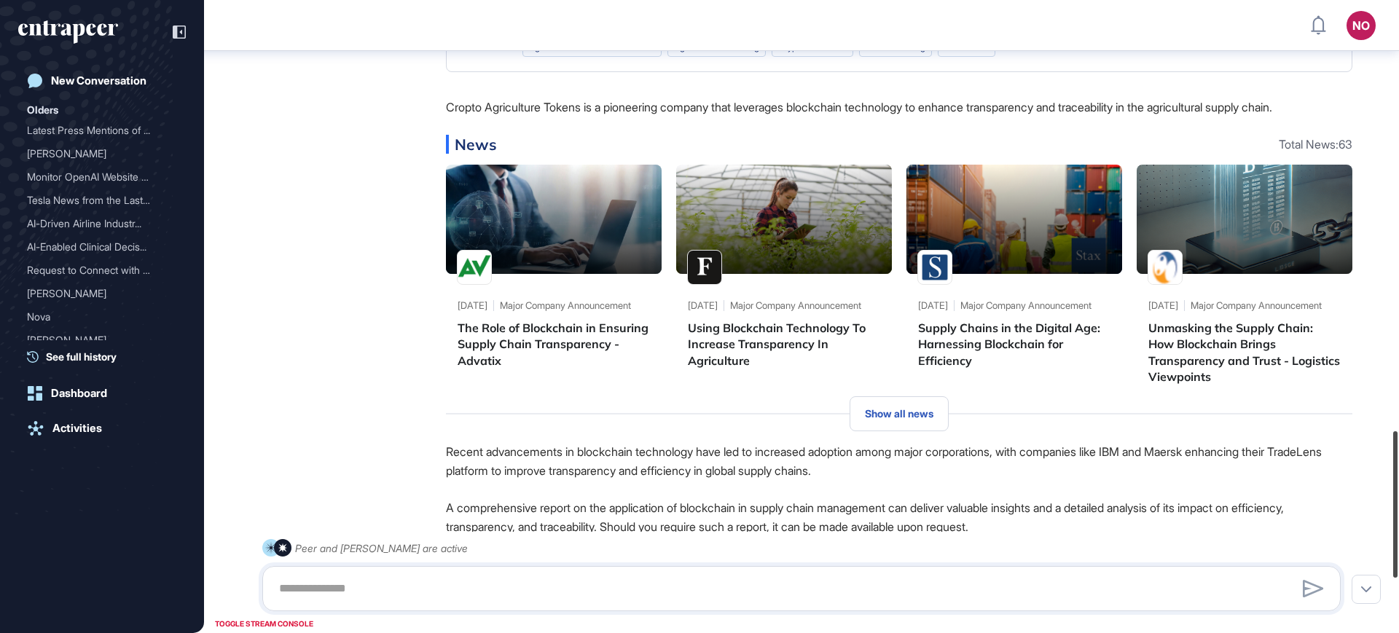
scroll to position [2095, 0]
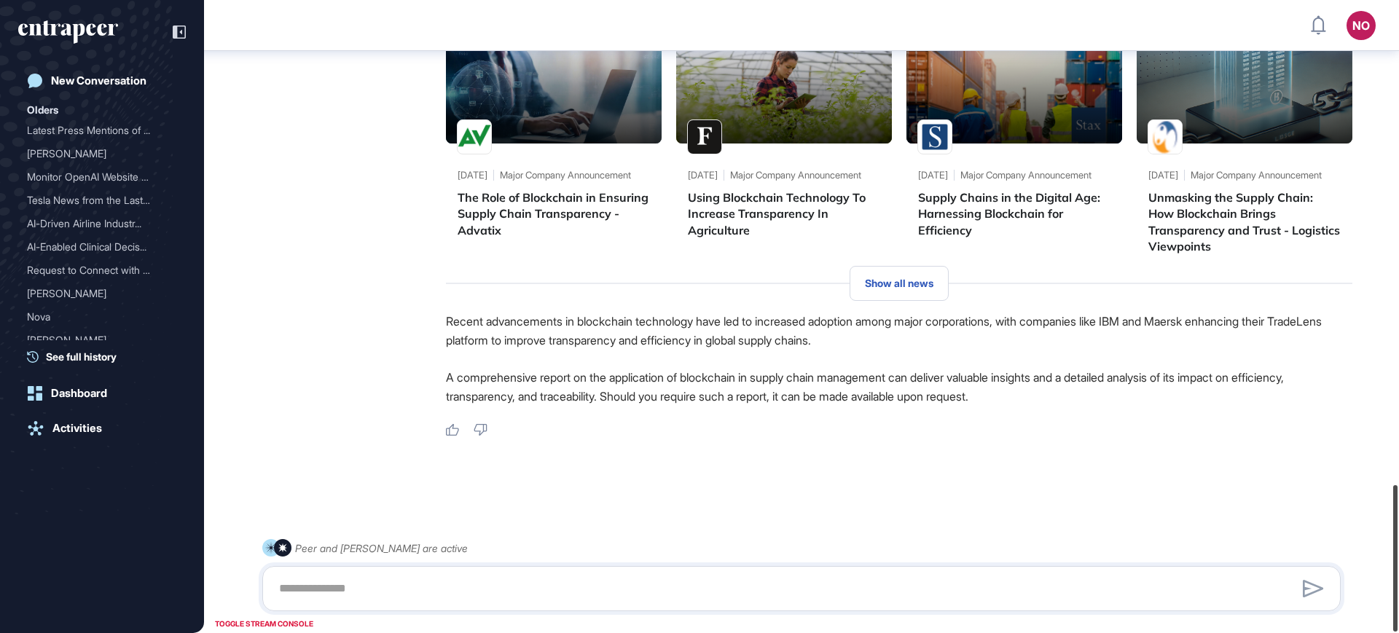
drag, startPoint x: 1395, startPoint y: 477, endPoint x: 1398, endPoint y: 587, distance: 109.3
click at [1397, 587] on div at bounding box center [1395, 558] width 4 height 146
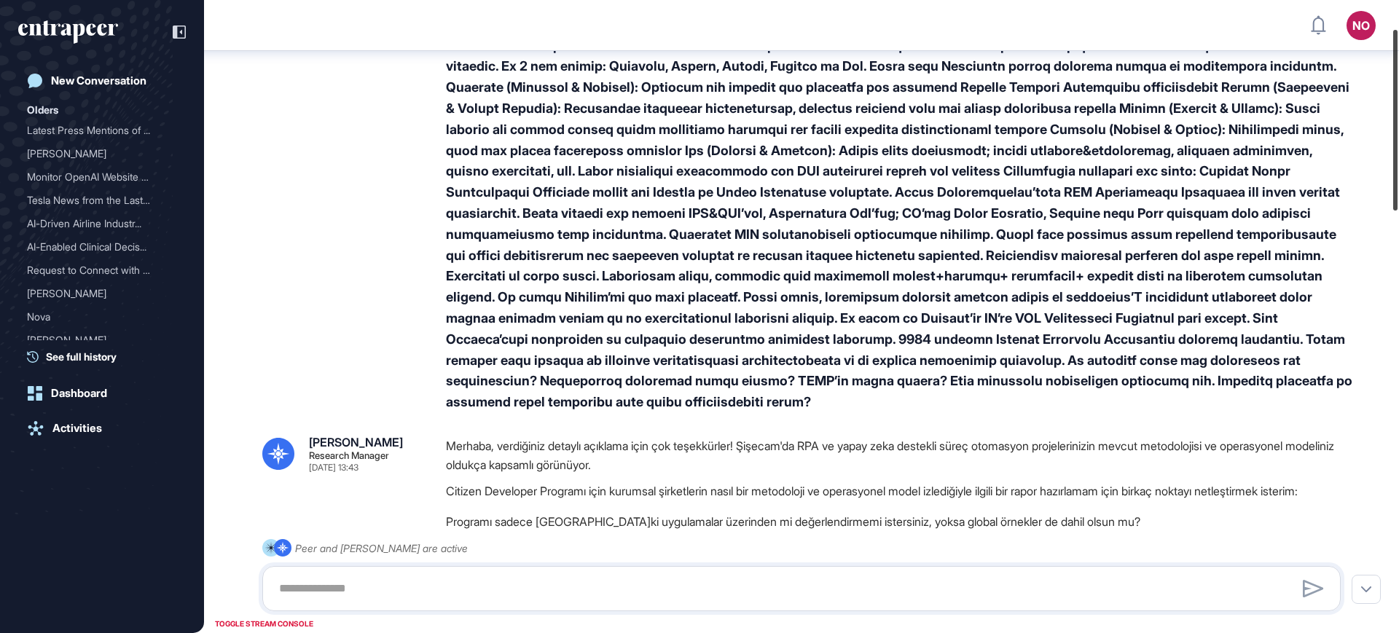
scroll to position [74, 0]
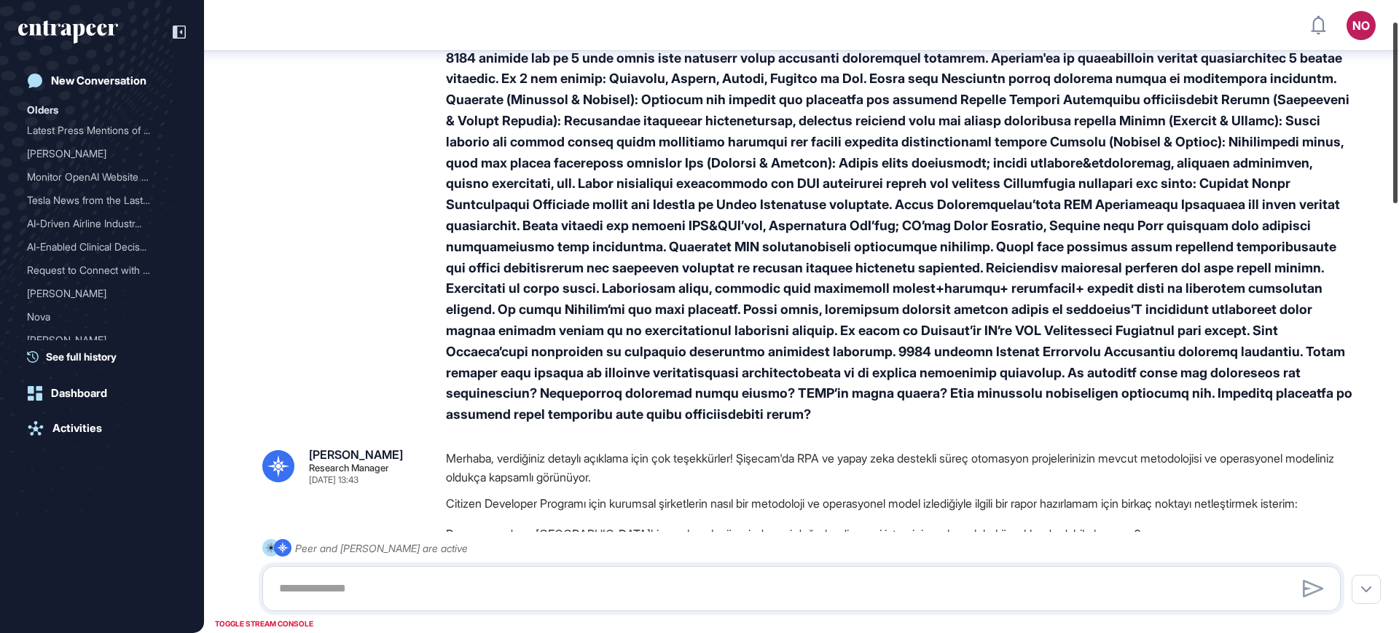
drag, startPoint x: 1398, startPoint y: 432, endPoint x: 1310, endPoint y: 107, distance: 336.7
click at [1310, 107] on div "NO Admin Dashboard Dashboard Profile My Content Request More Data New Conversat…" at bounding box center [699, 316] width 1399 height 633
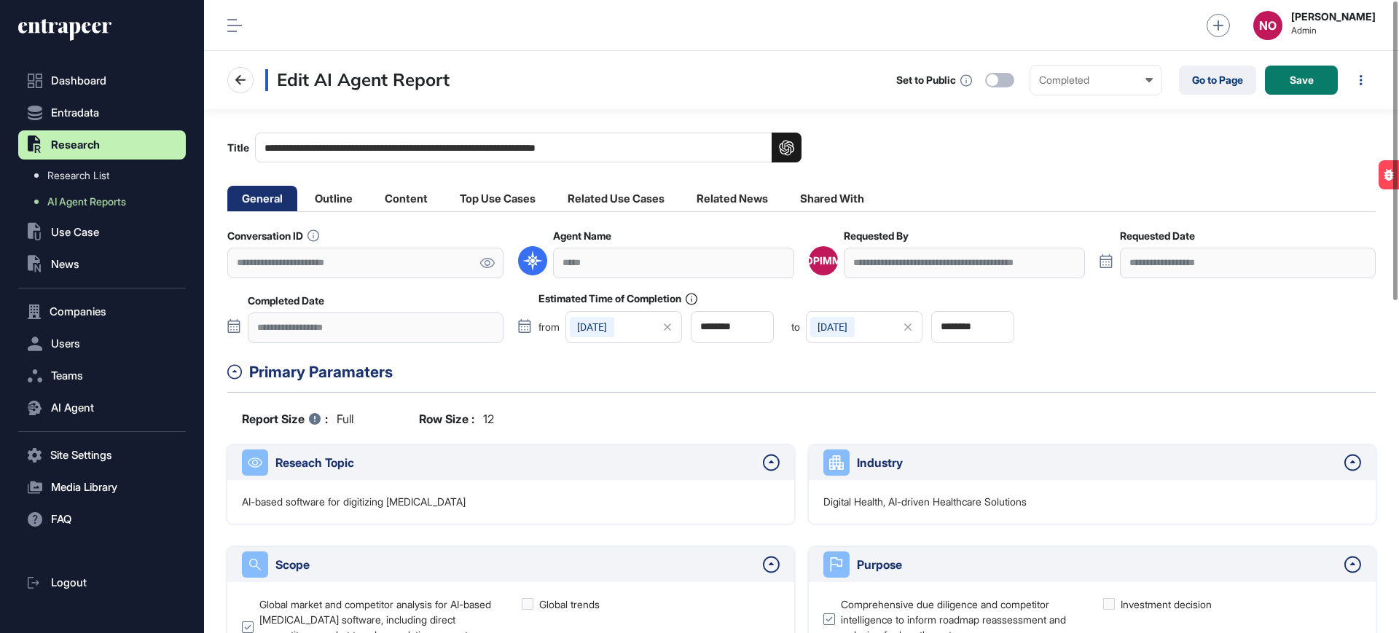
click at [495, 264] on link at bounding box center [487, 263] width 33 height 30
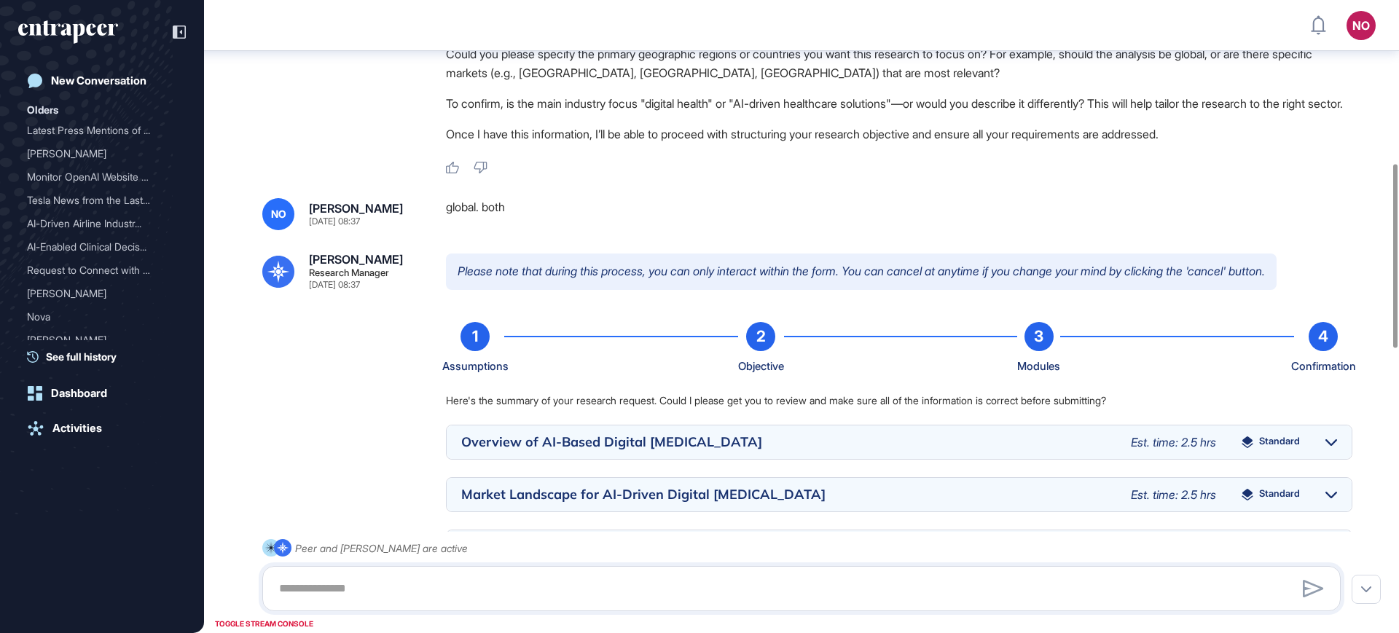
scroll to position [561, 0]
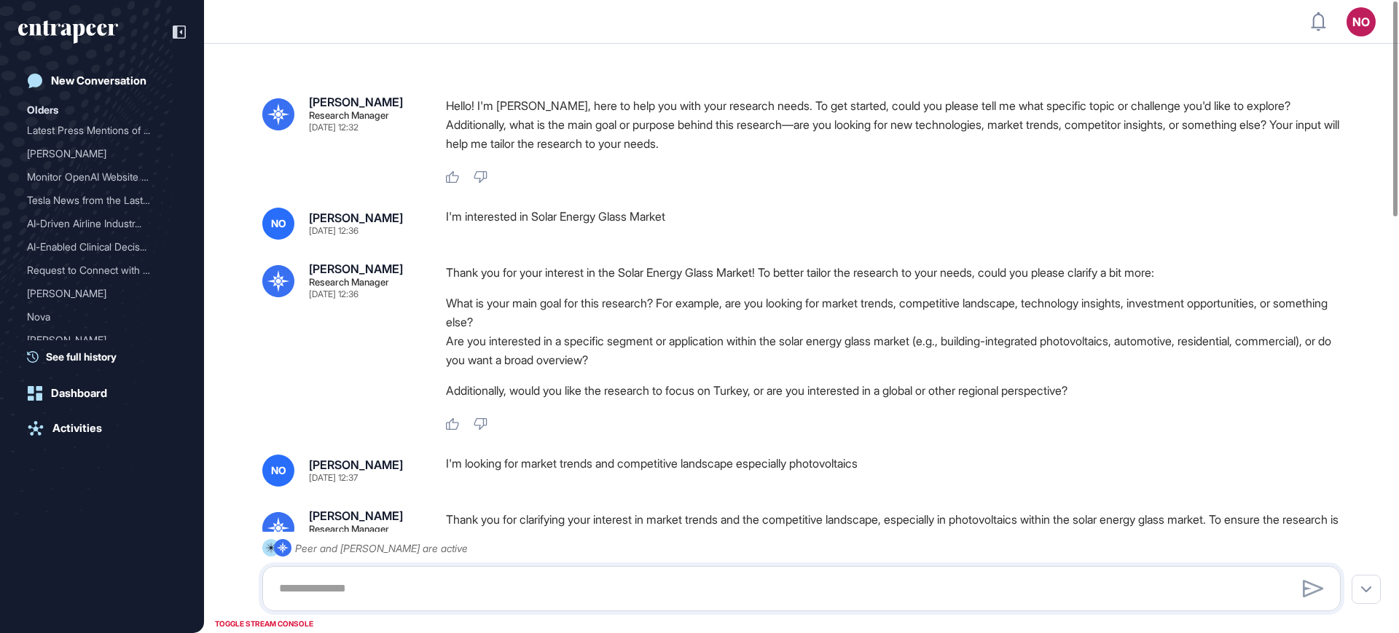
click at [609, 221] on div "I'm interested in Solar Energy Glass Market" at bounding box center [899, 224] width 906 height 32
copy div "I'm interested in Solar Energy Glass Market"
click at [586, 457] on div "I'm looking for market trends and competitive landscape especially photovoltaics" at bounding box center [899, 471] width 906 height 32
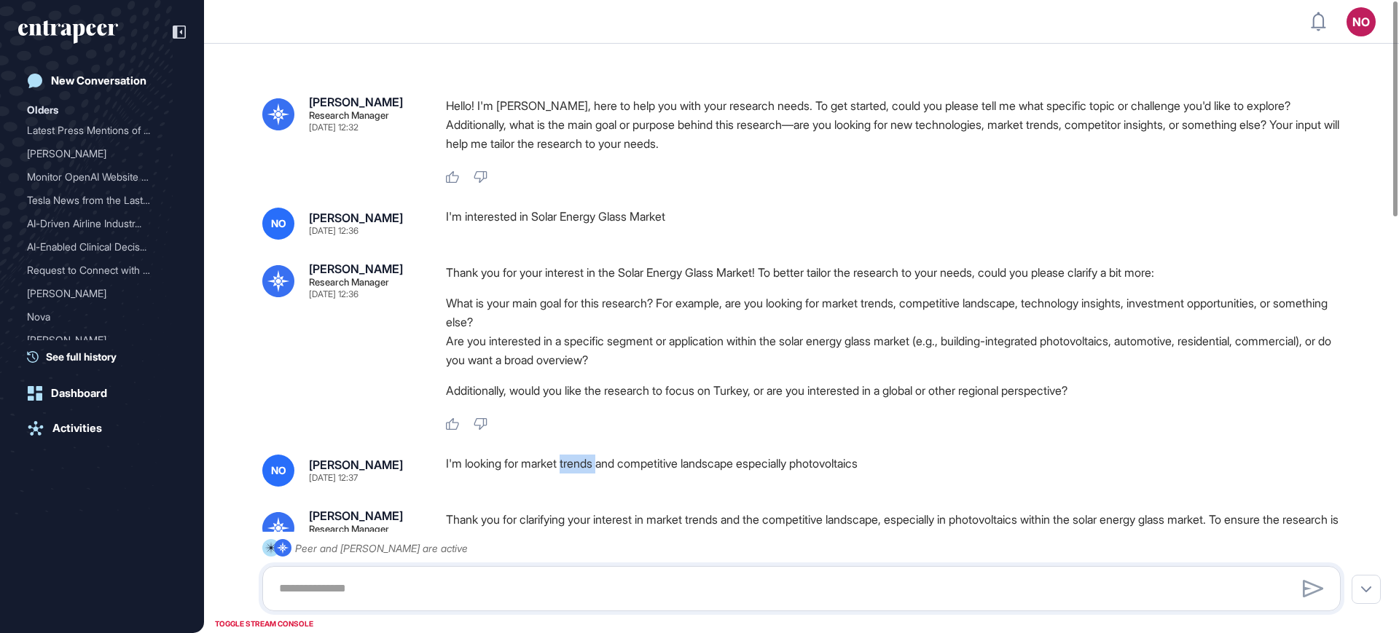
click at [586, 457] on div "I'm looking for market trends and competitive landscape especially photovoltaics" at bounding box center [899, 471] width 906 height 32
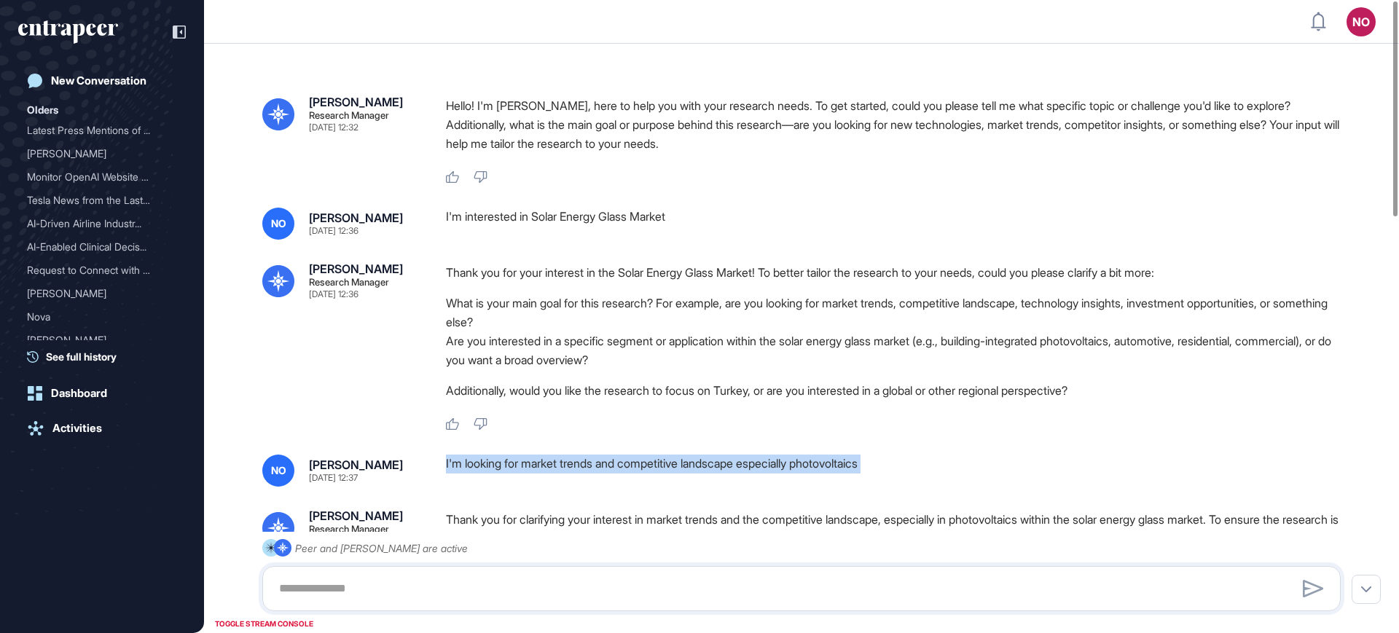
click at [586, 457] on div "I'm looking for market trends and competitive landscape especially photovoltaics" at bounding box center [899, 471] width 906 height 32
